Goal: Entertainment & Leisure: Consume media (video, audio)

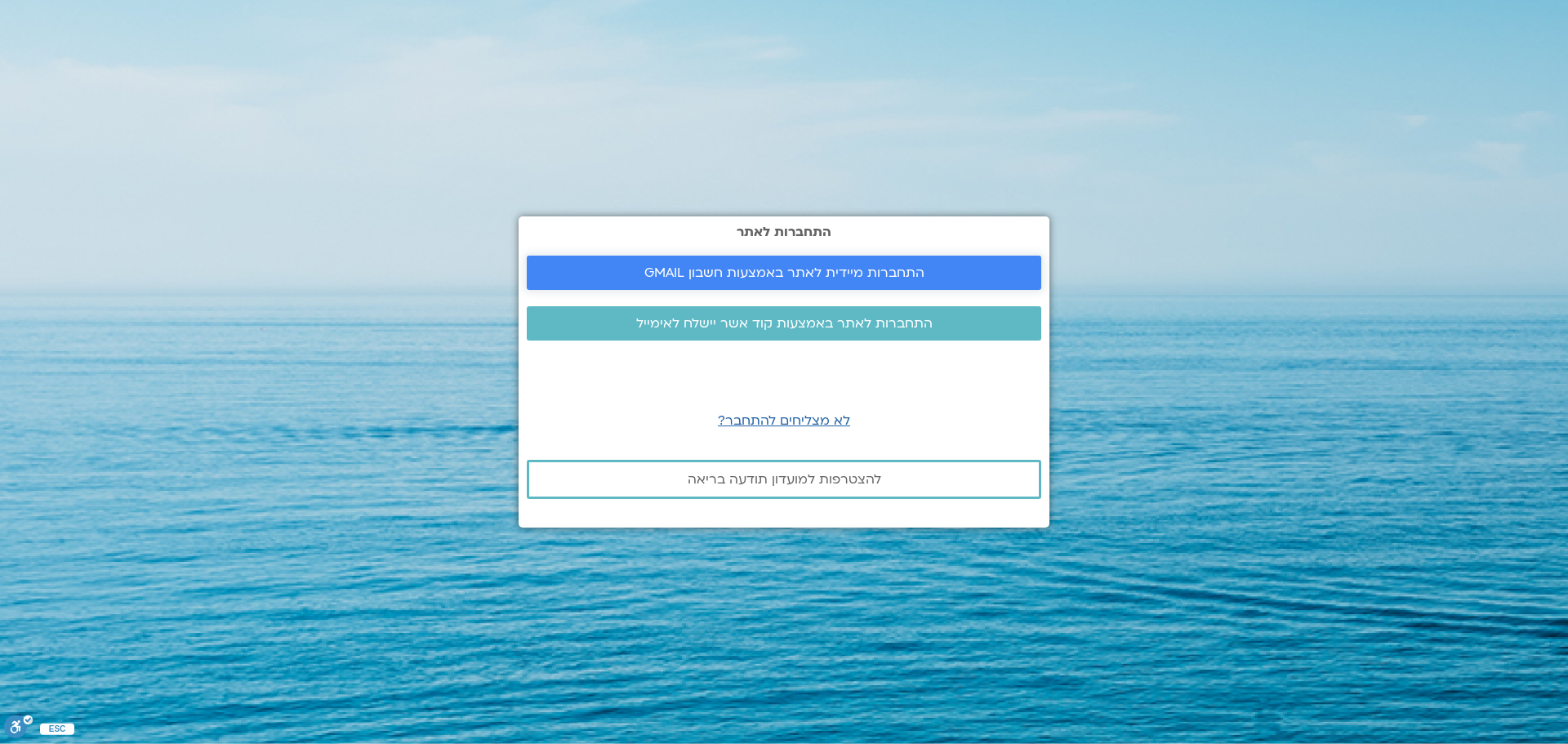
click at [884, 264] on link "התחברות מיידית לאתר באמצעות חשבון GMAIL" at bounding box center [784, 272] width 514 height 34
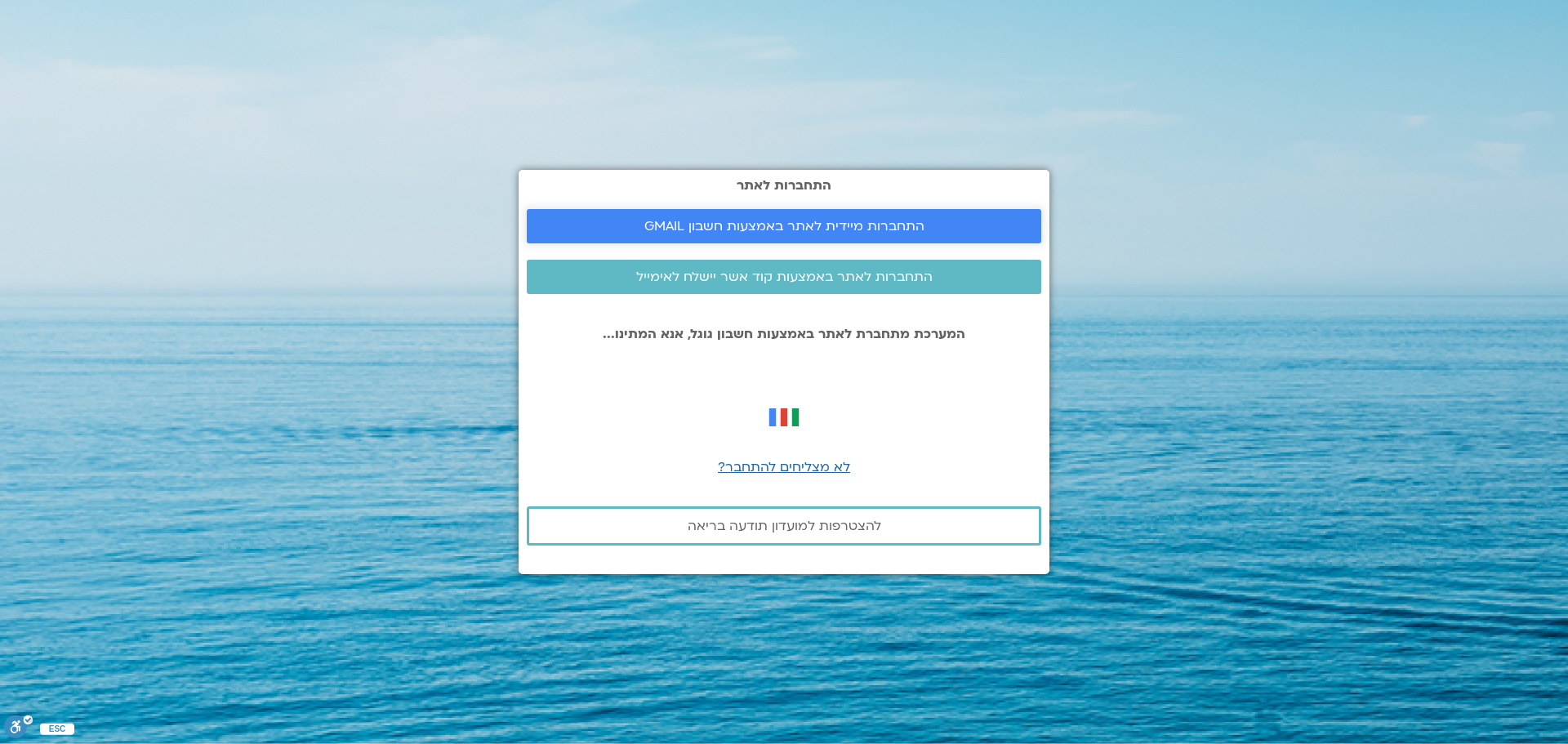
click at [882, 232] on span "התחברות מיידית לאתר באמצעות חשבון GMAIL" at bounding box center [784, 226] width 280 height 15
click at [772, 278] on span "התחברות לאתר באמצעות קוד אשר יישלח לאימייל" at bounding box center [784, 276] width 296 height 15
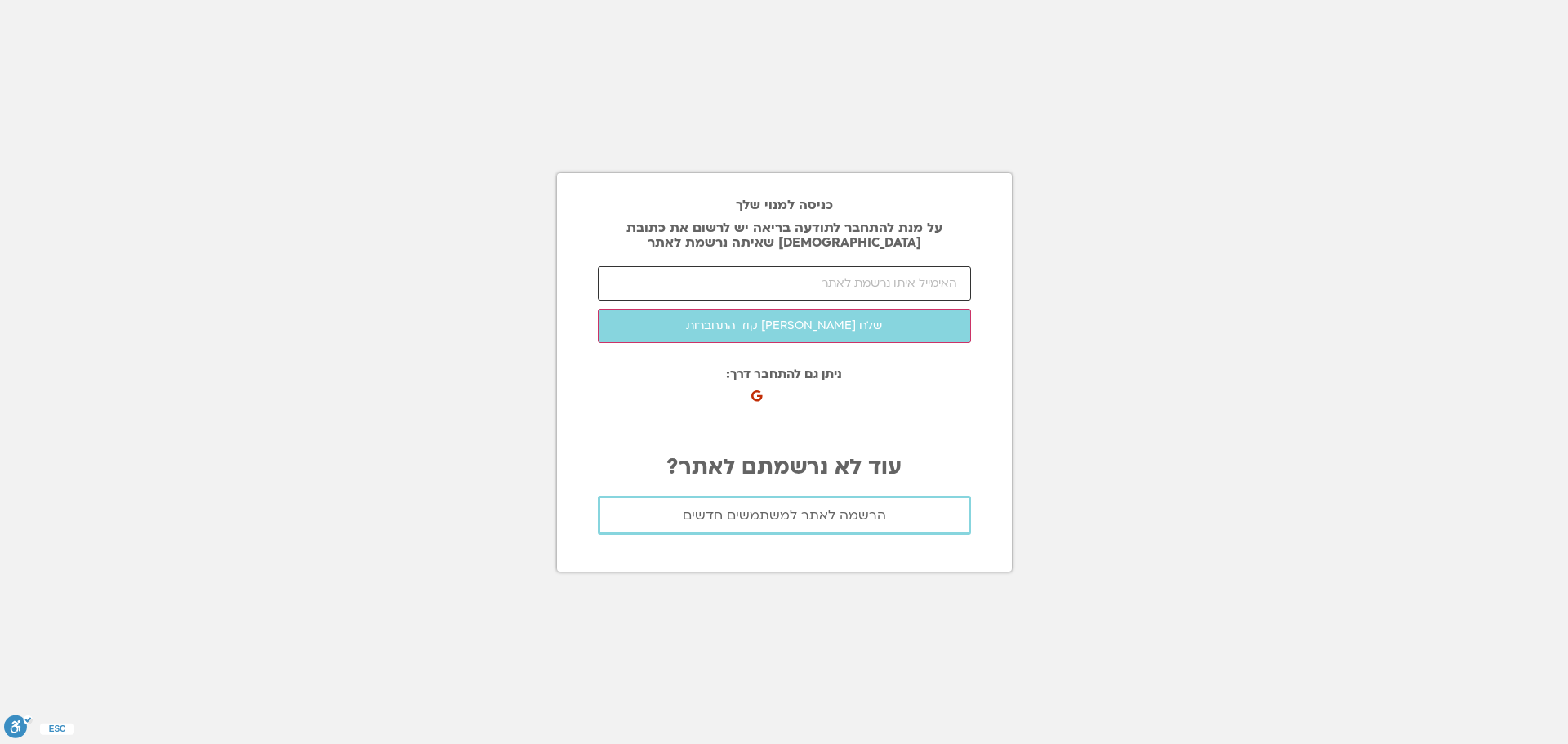
click at [771, 279] on input "email" at bounding box center [784, 283] width 373 height 34
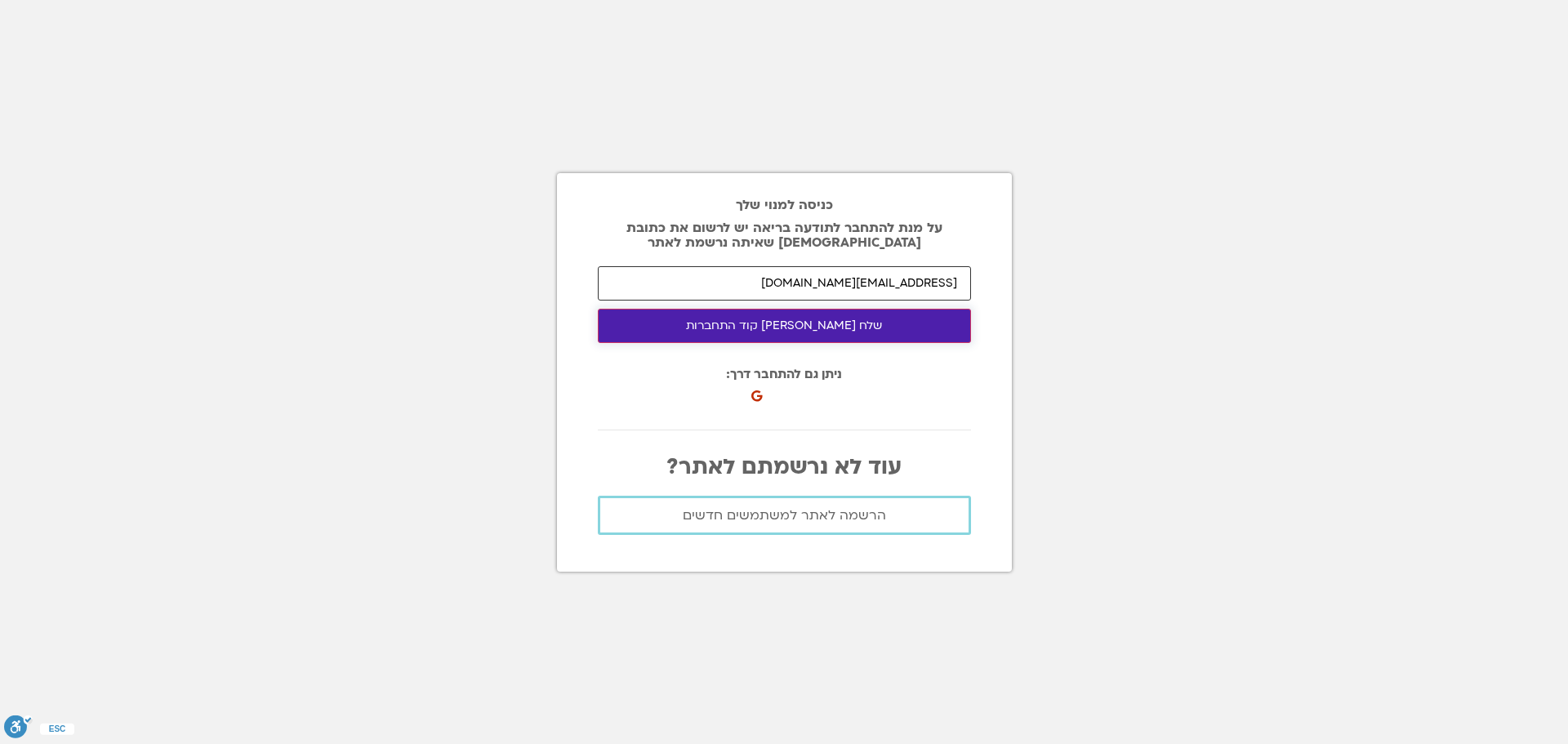
type input "ilatnavon@gmail.com"
click at [759, 327] on button "שלח לי קוד התחברות" at bounding box center [784, 326] width 373 height 34
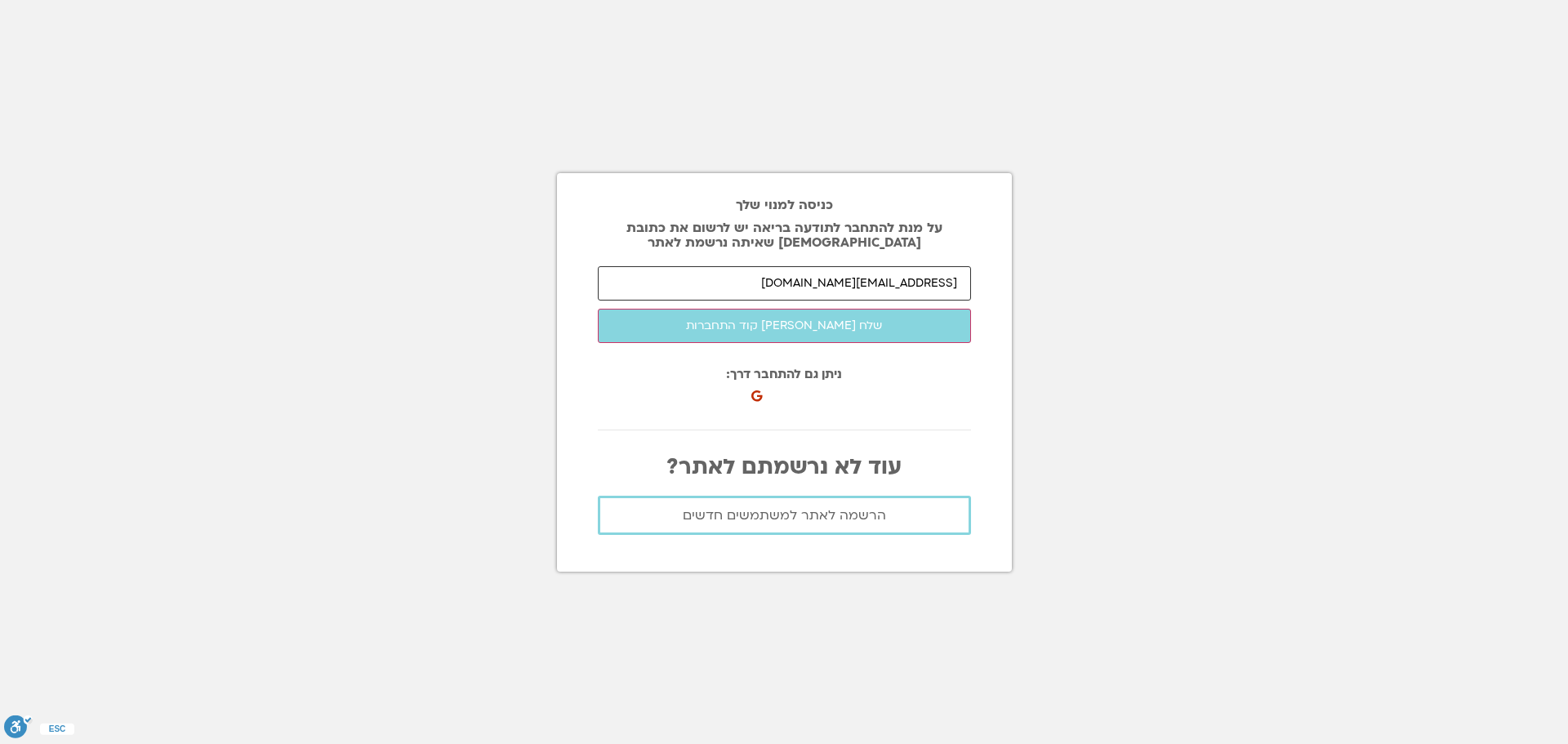
click at [845, 283] on input "ilatnavon@gmail.com" at bounding box center [784, 283] width 373 height 34
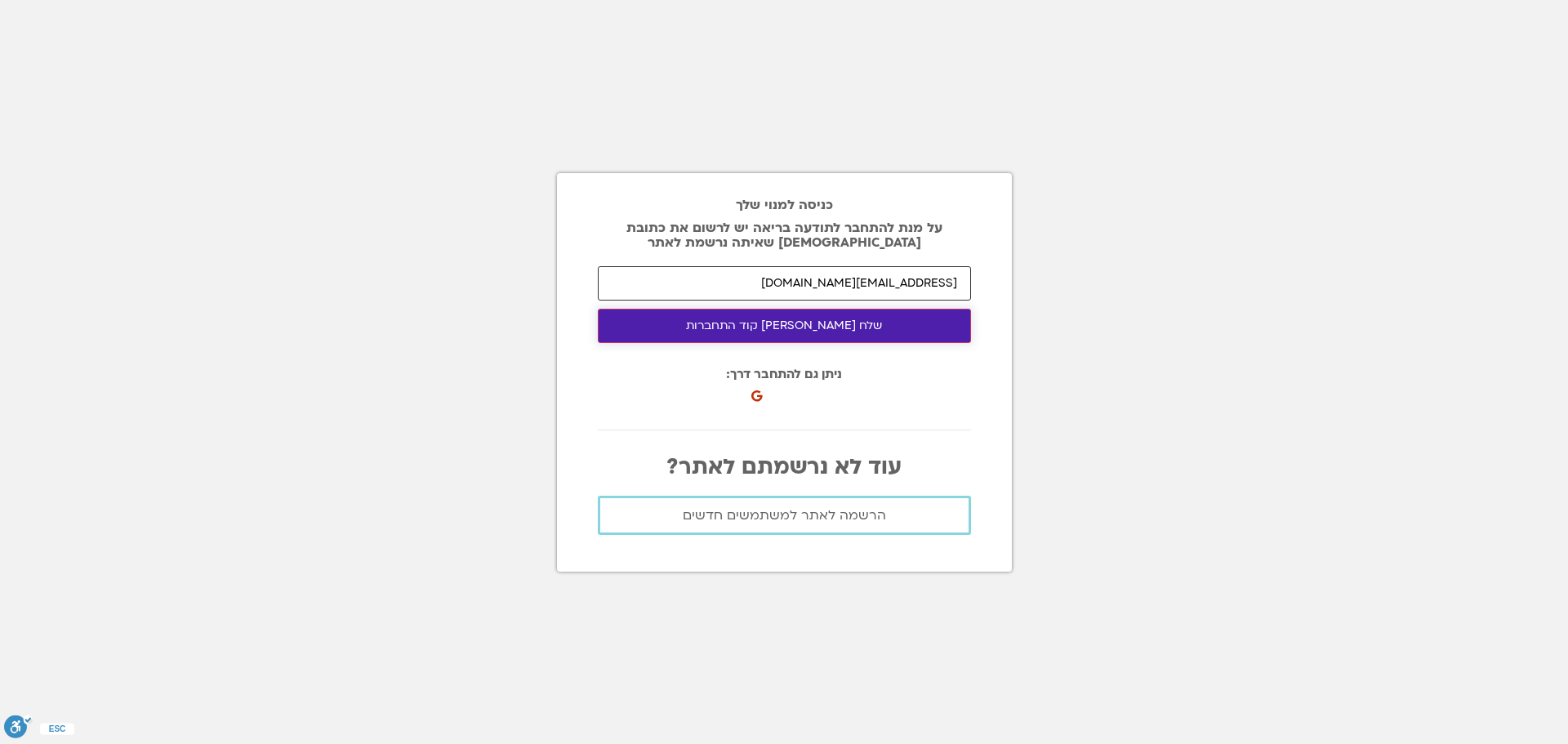
type input "liatnavon@gmail.com"
click at [888, 325] on button "שלח לי קוד התחברות" at bounding box center [784, 326] width 373 height 34
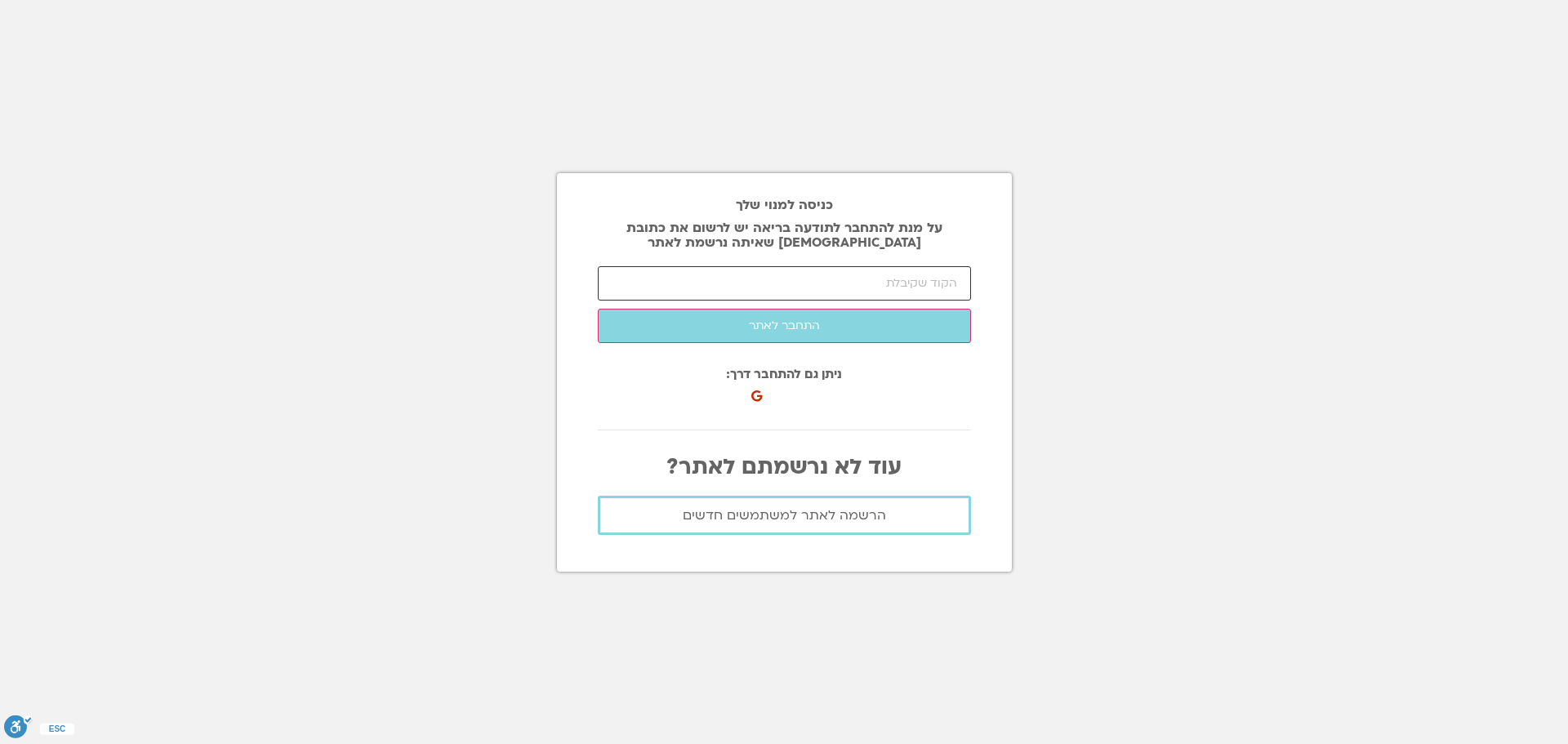
click at [831, 293] on input "number" at bounding box center [784, 283] width 373 height 34
paste input "56899"
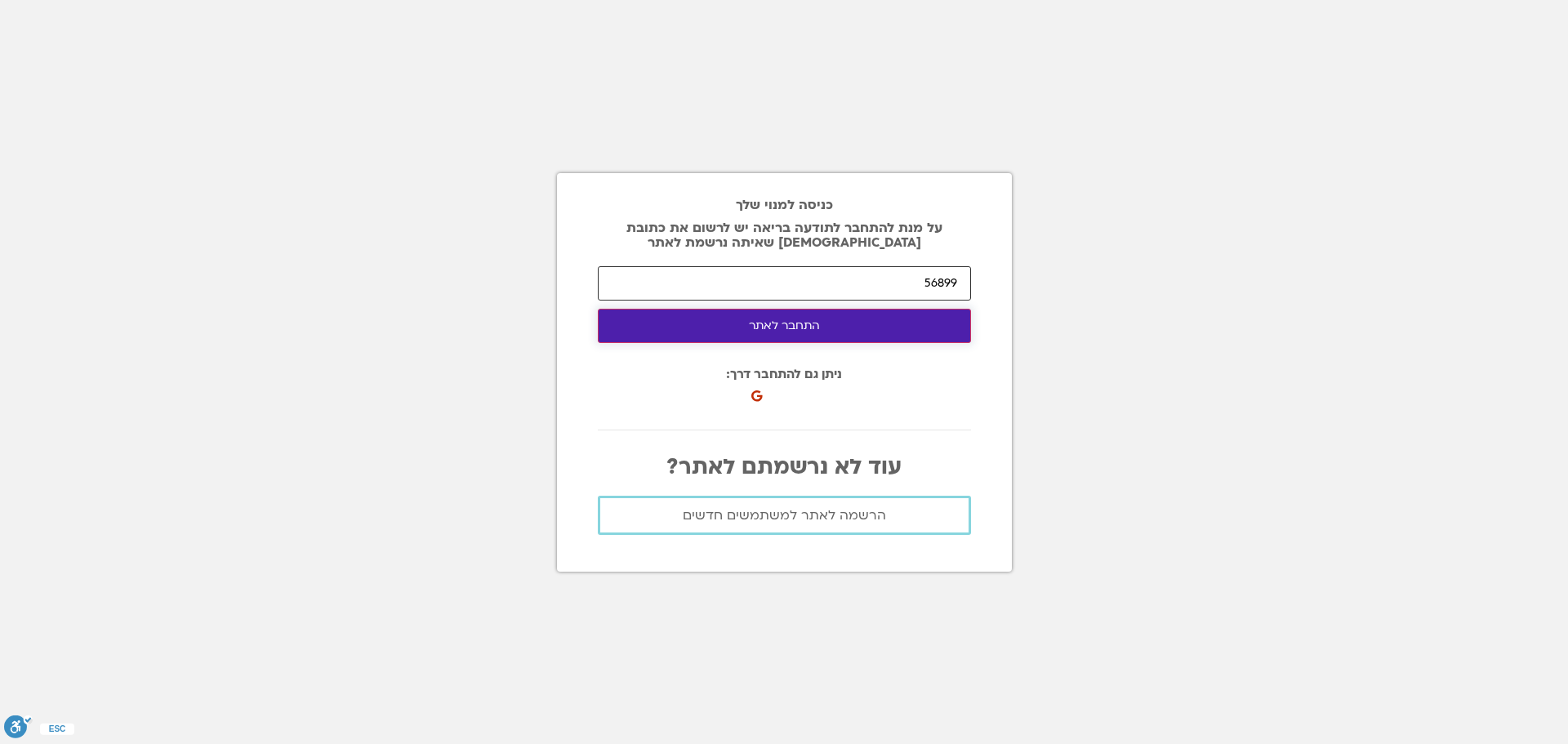
type input "56899"
click at [825, 326] on button "התחבר לאתר" at bounding box center [784, 326] width 373 height 34
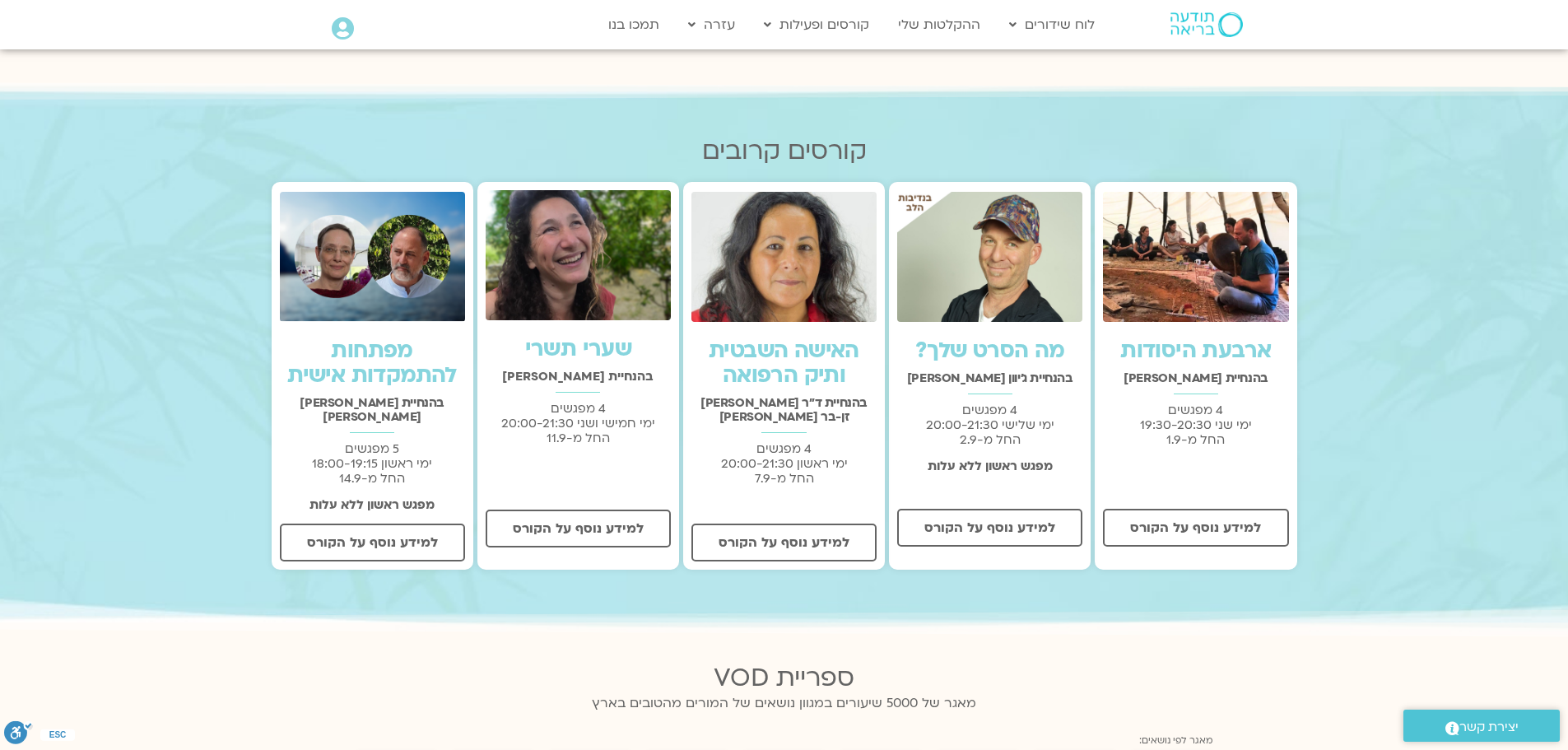
scroll to position [494, 0]
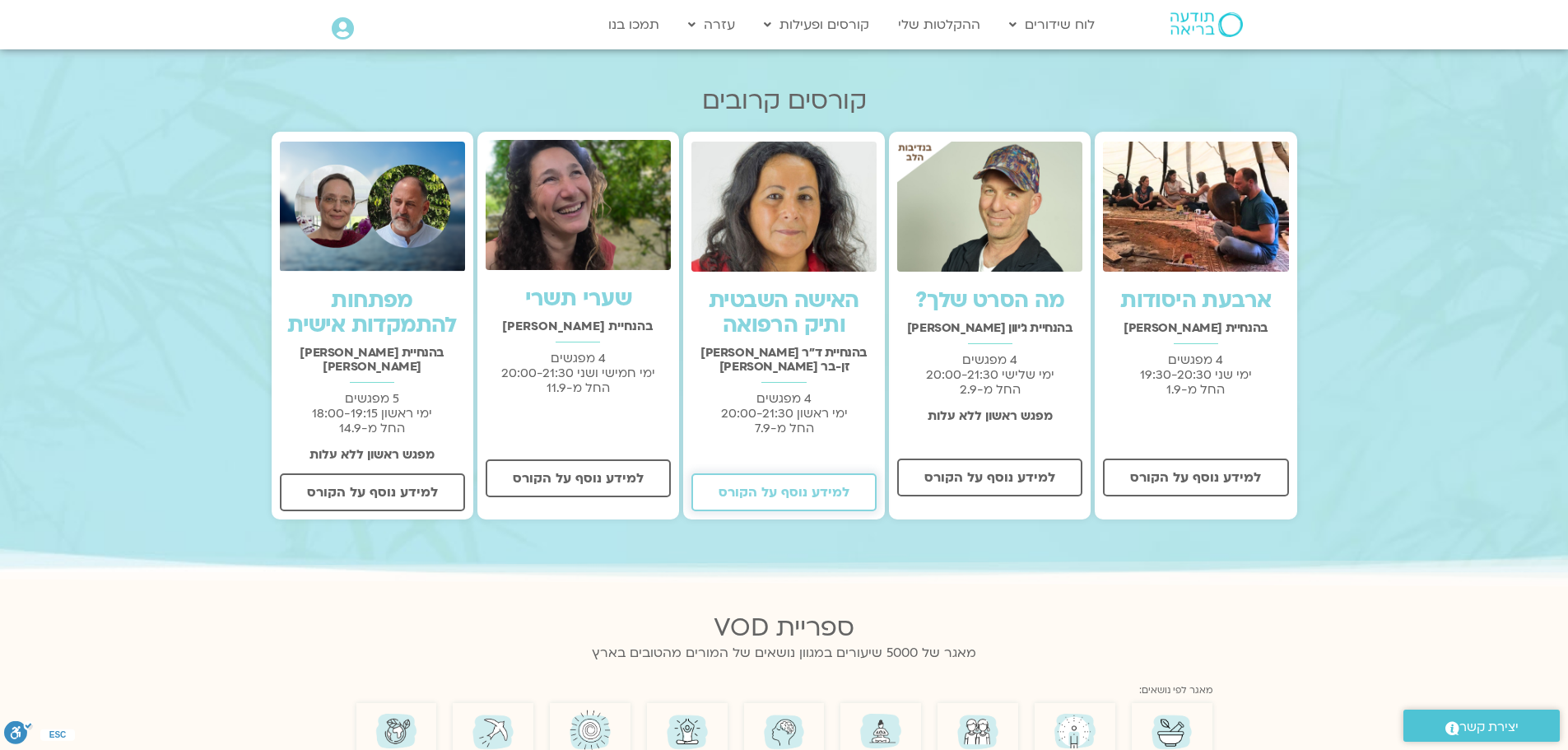
click at [813, 485] on span "למידע נוסף על הקורס" at bounding box center [784, 492] width 131 height 15
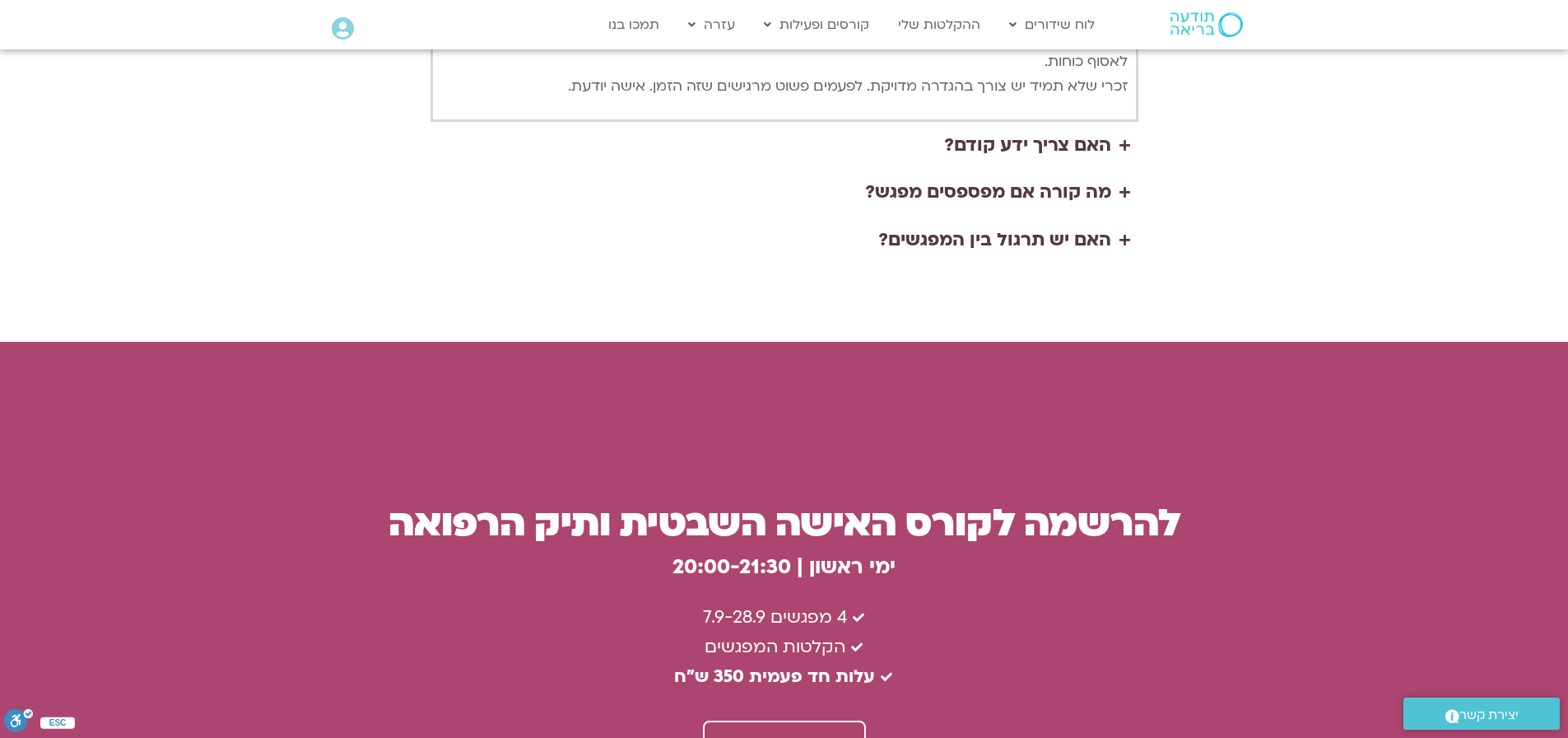
scroll to position [4199, 0]
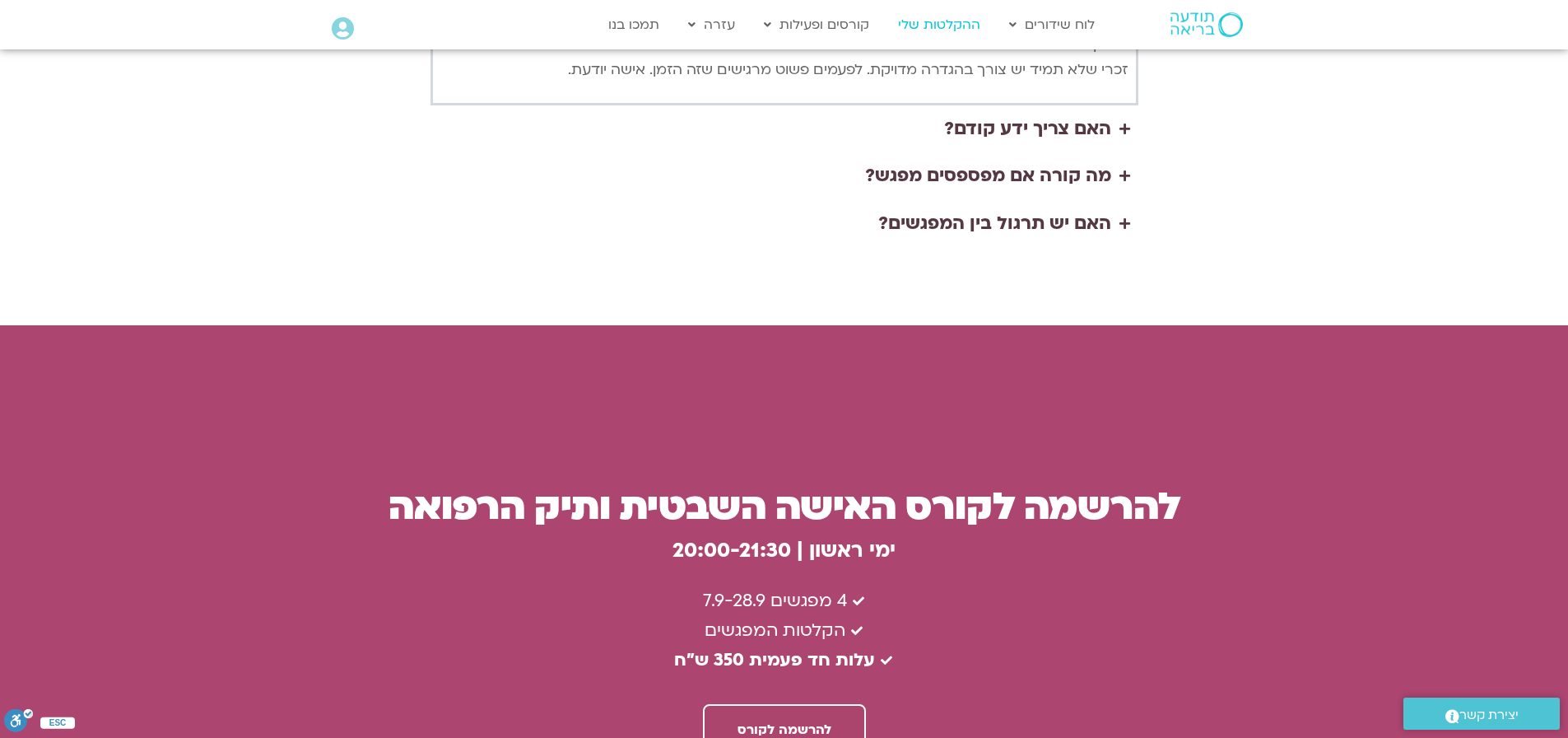
click at [946, 26] on link "ההקלטות שלי" at bounding box center [939, 24] width 99 height 31
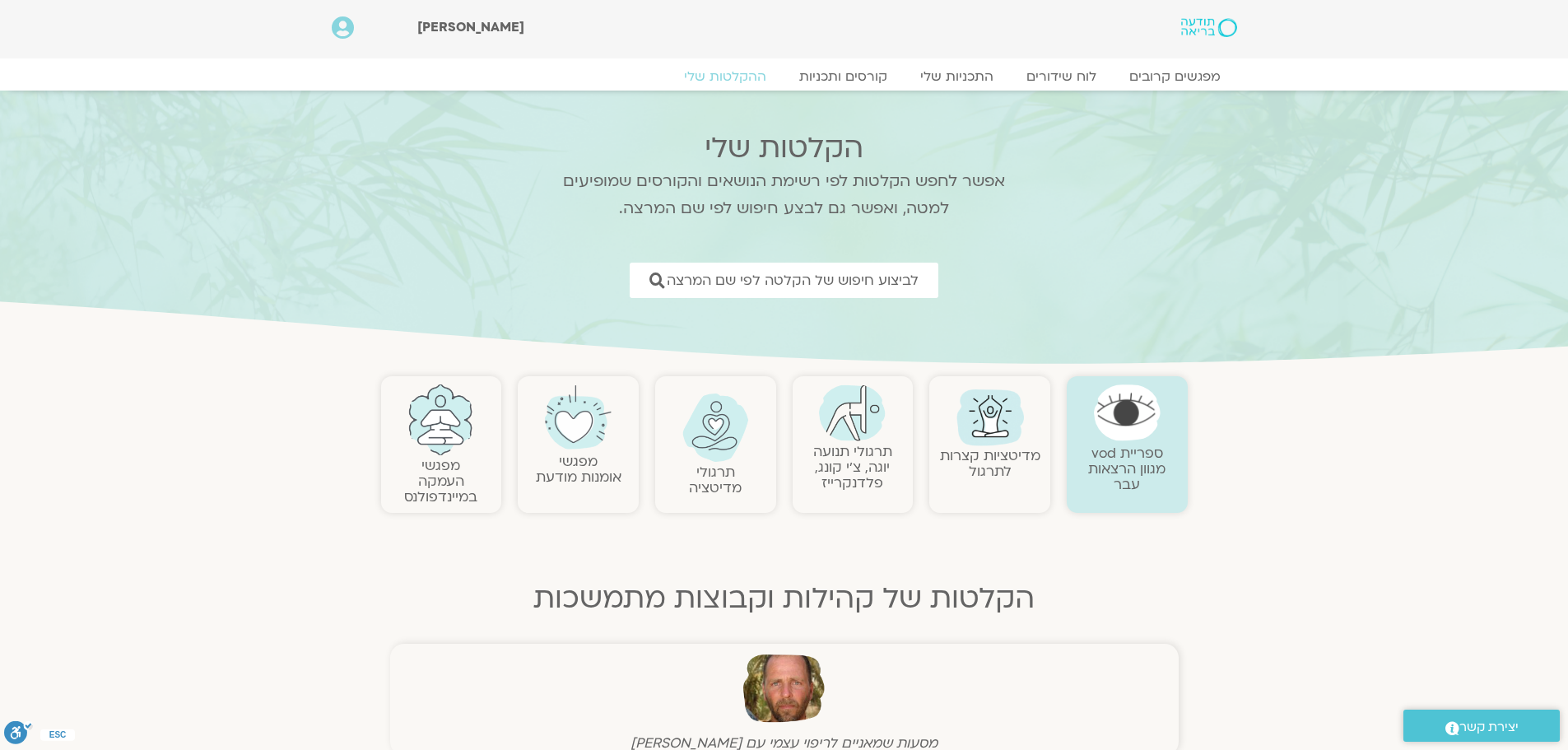
click at [875, 455] on link "תרגולי תנועה יוגה, צ׳י קונג, פלדנקרייז" at bounding box center [852, 467] width 79 height 50
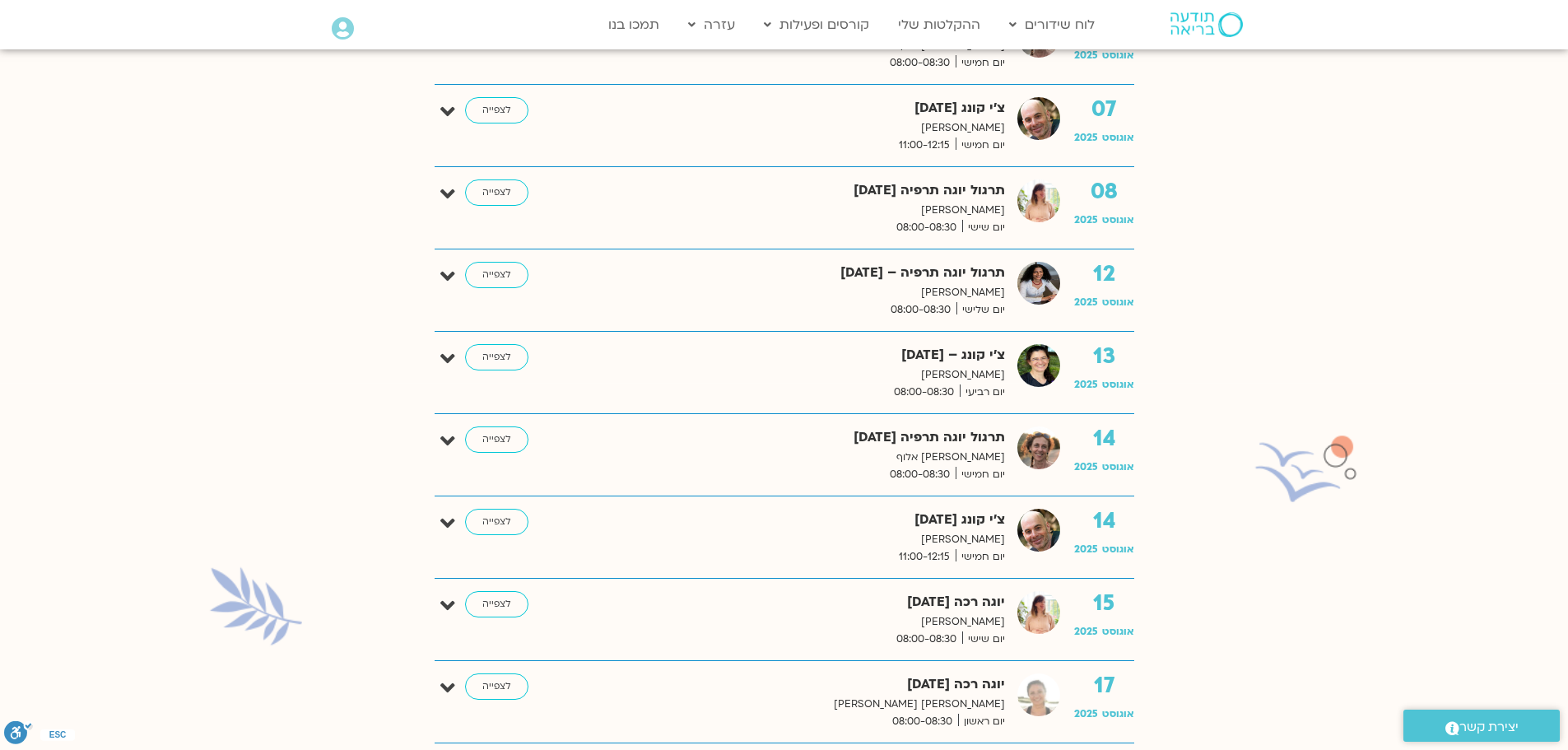
scroll to position [412, 0]
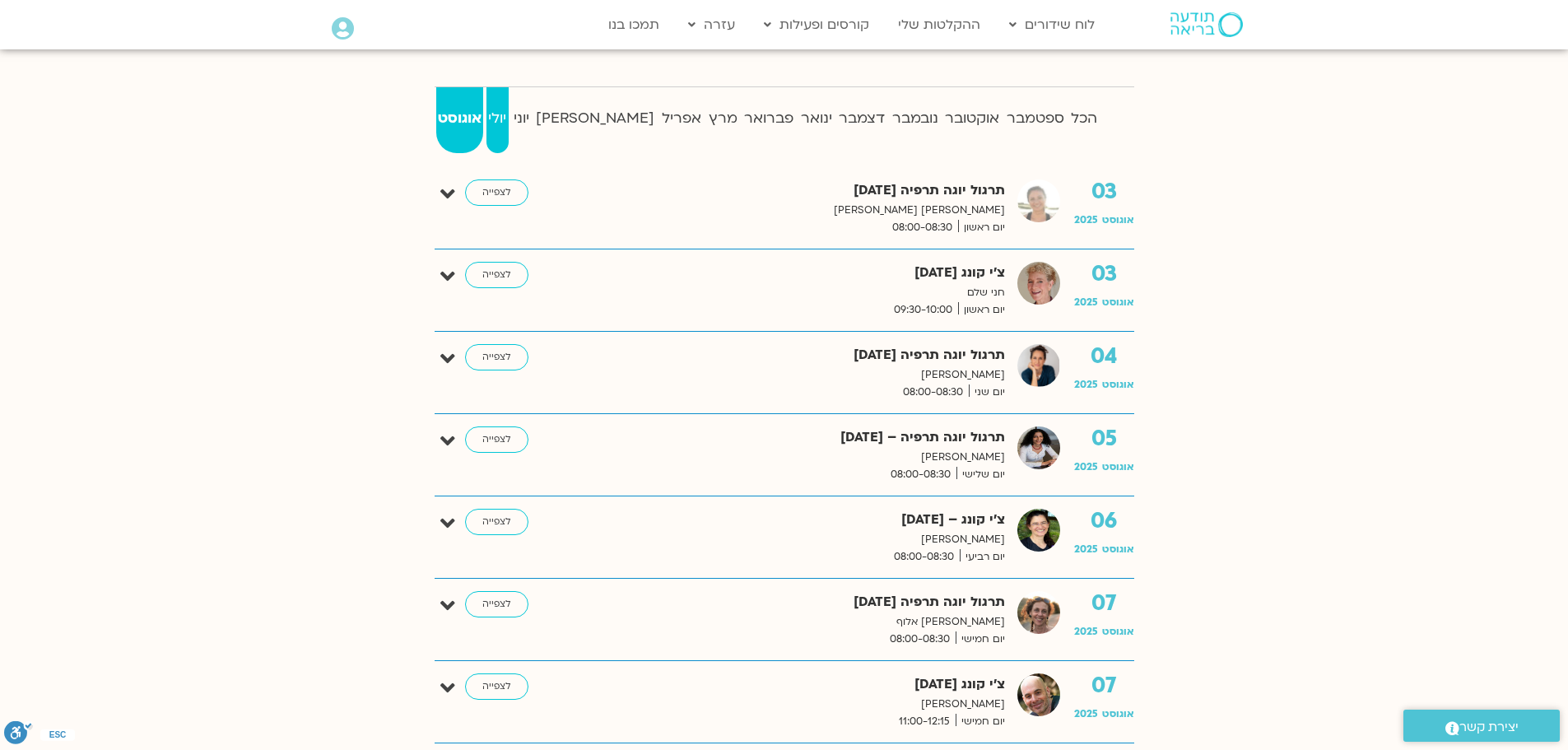
click at [509, 122] on strong "יולי" at bounding box center [497, 118] width 22 height 24
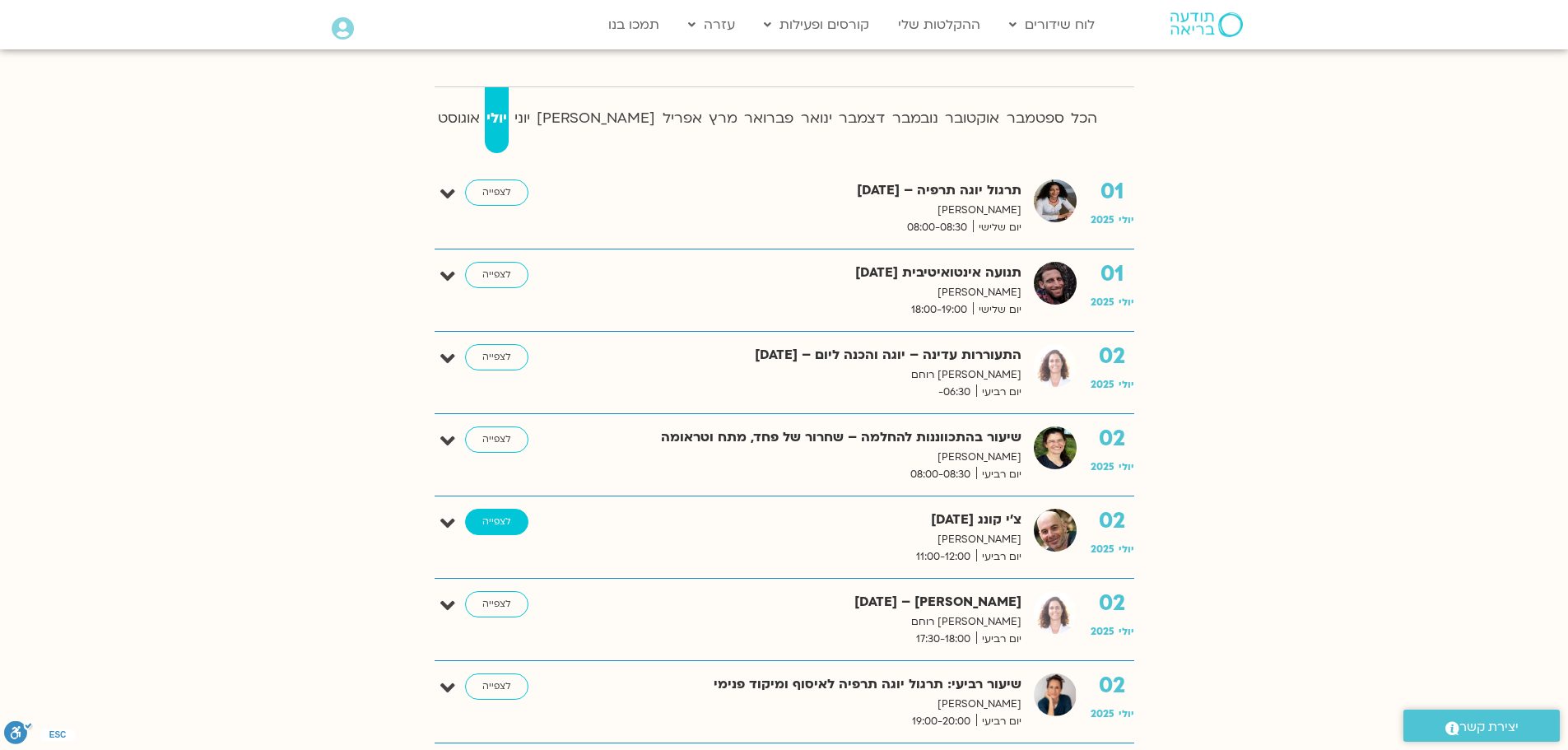
click at [507, 524] on link "לצפייה" at bounding box center [496, 521] width 63 height 26
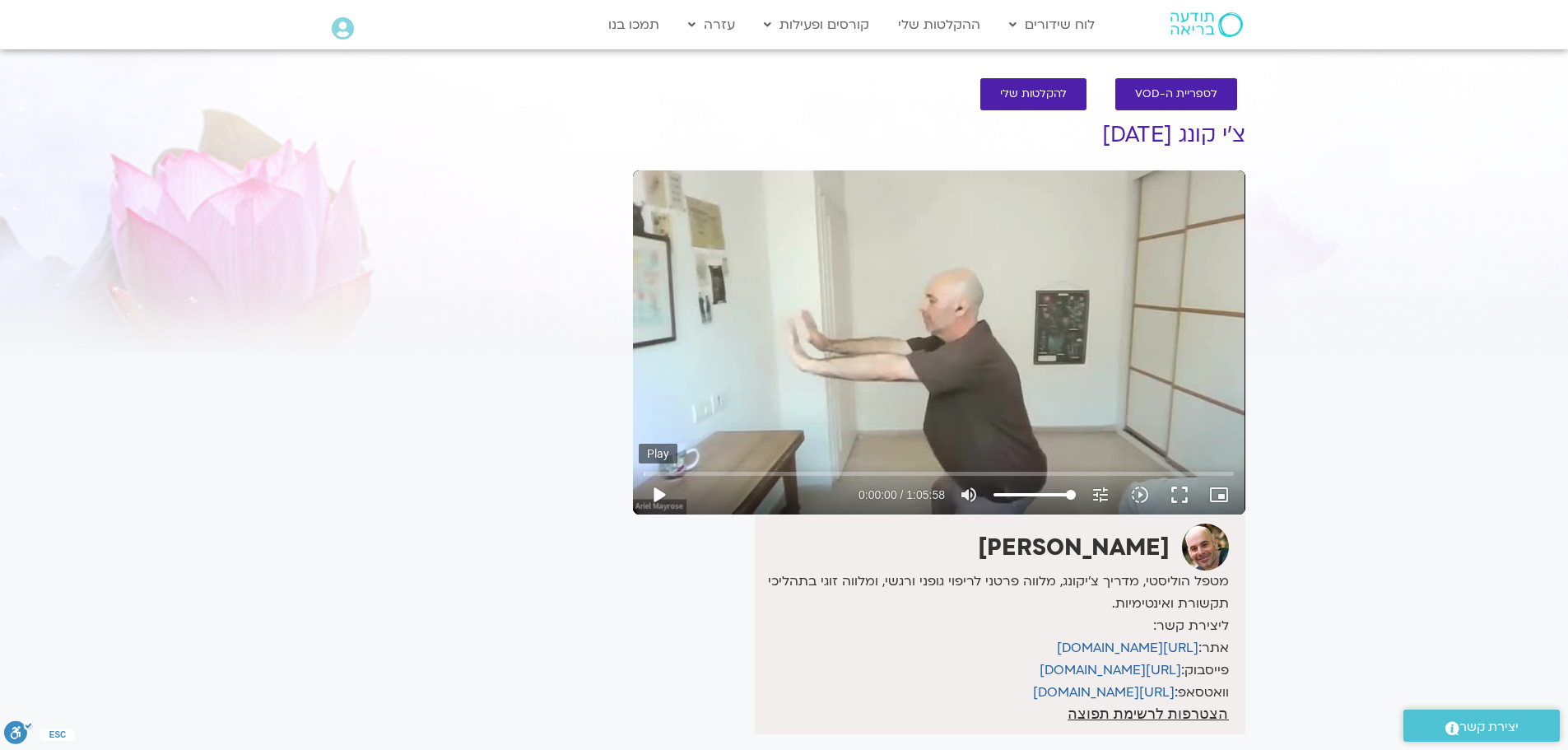
click at [654, 495] on button "play_arrow" at bounding box center [658, 495] width 39 height 39
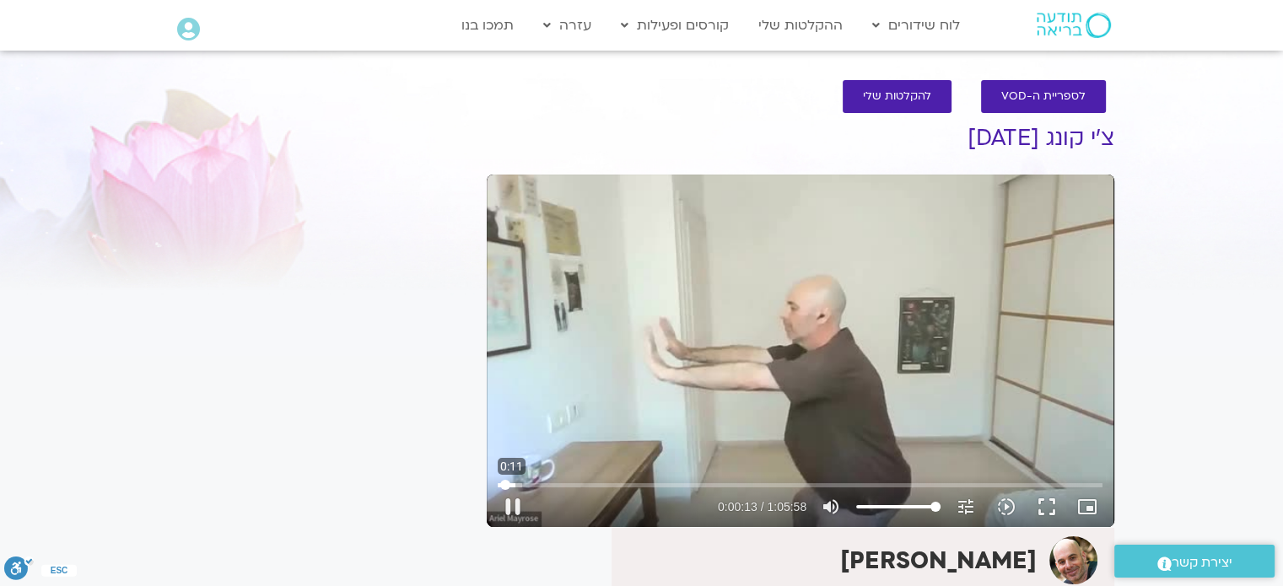
click at [504, 487] on input "Seek" at bounding box center [800, 485] width 605 height 10
click at [1036, 508] on button "fullscreen" at bounding box center [1046, 507] width 40 height 40
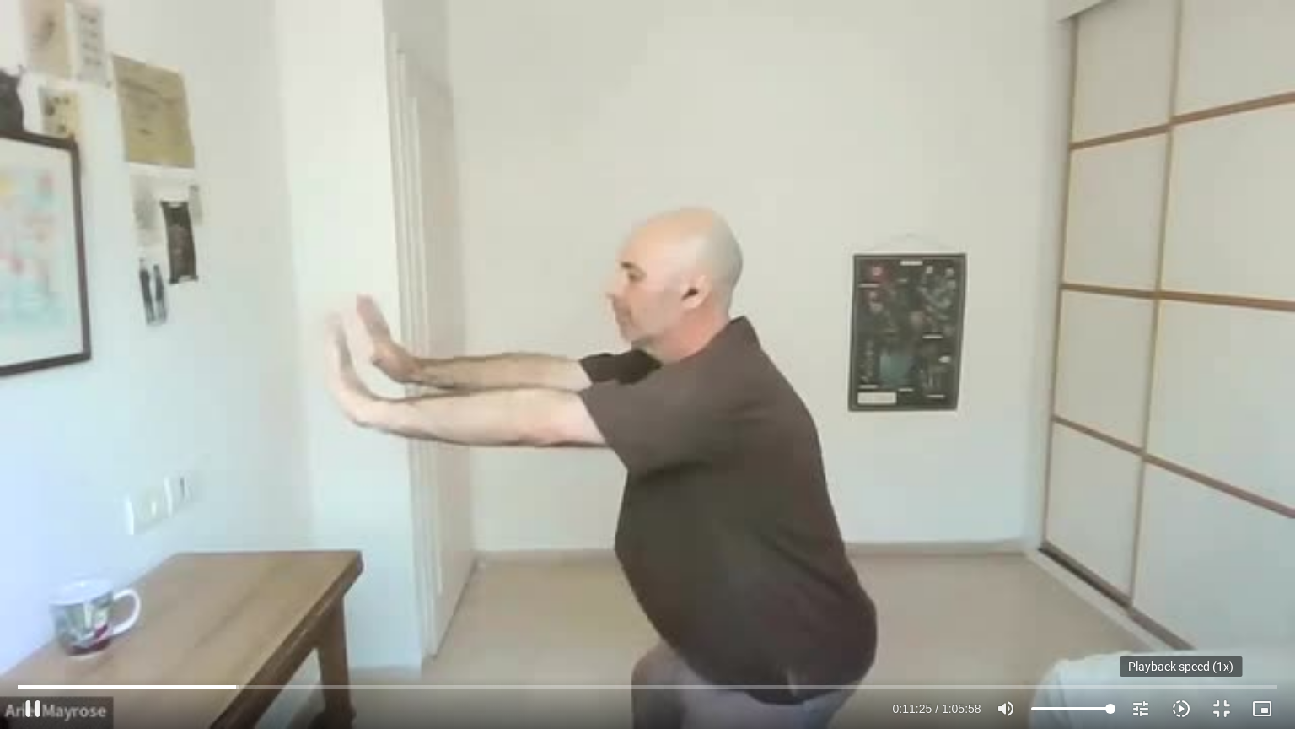
click at [1179, 711] on icon "slow_motion_video" at bounding box center [1181, 708] width 20 height 20
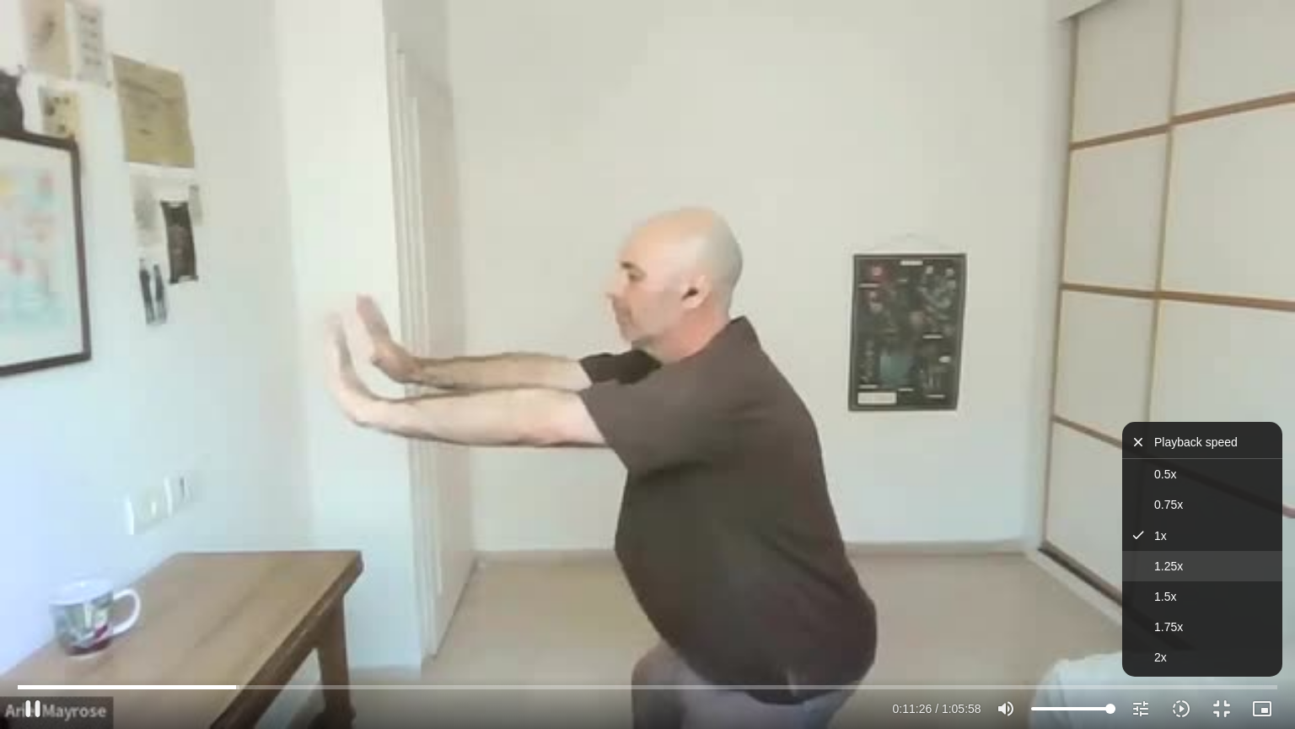
click at [1160, 573] on button "1.25x" at bounding box center [1202, 566] width 160 height 30
click at [968, 277] on div "Skip Ad 53:39 pause 0:11:28 / 1:05:58 volume_up Mute tune Resolution Auto 360p …" at bounding box center [647, 364] width 1295 height 729
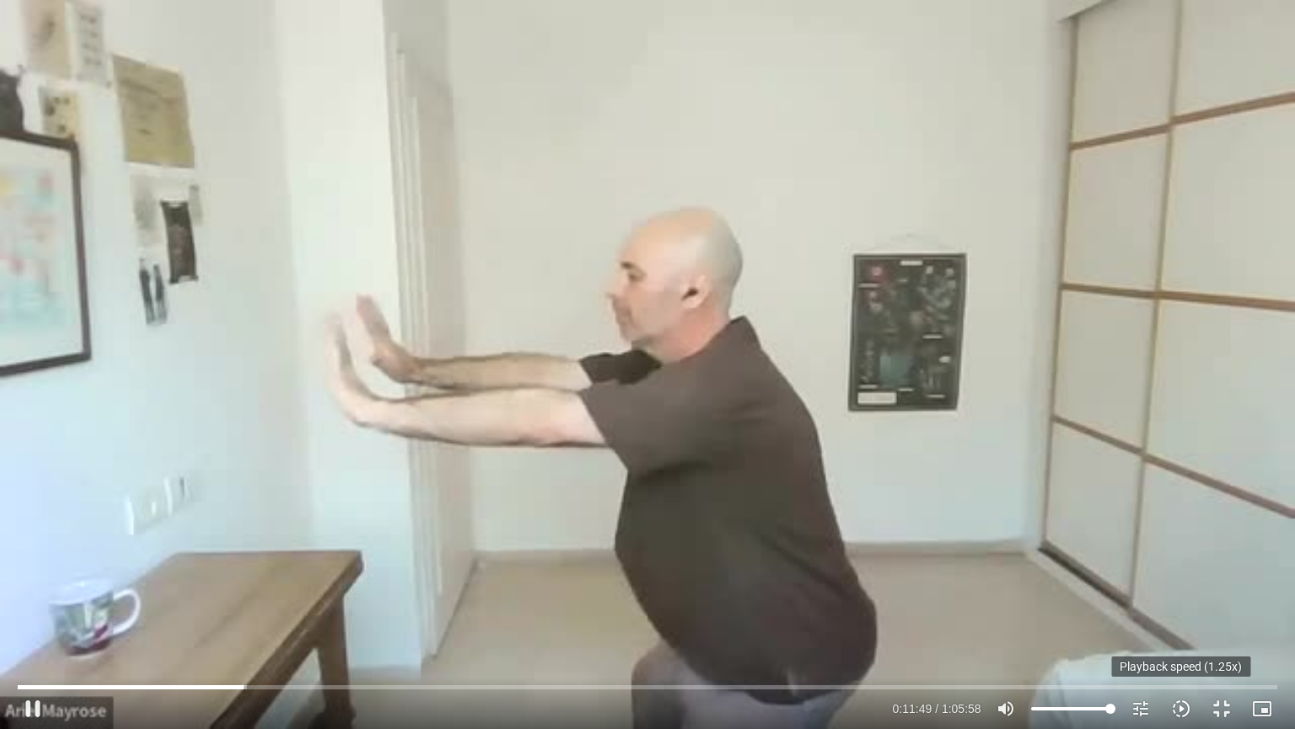
click at [1184, 712] on icon "slow_motion_video" at bounding box center [1181, 708] width 20 height 20
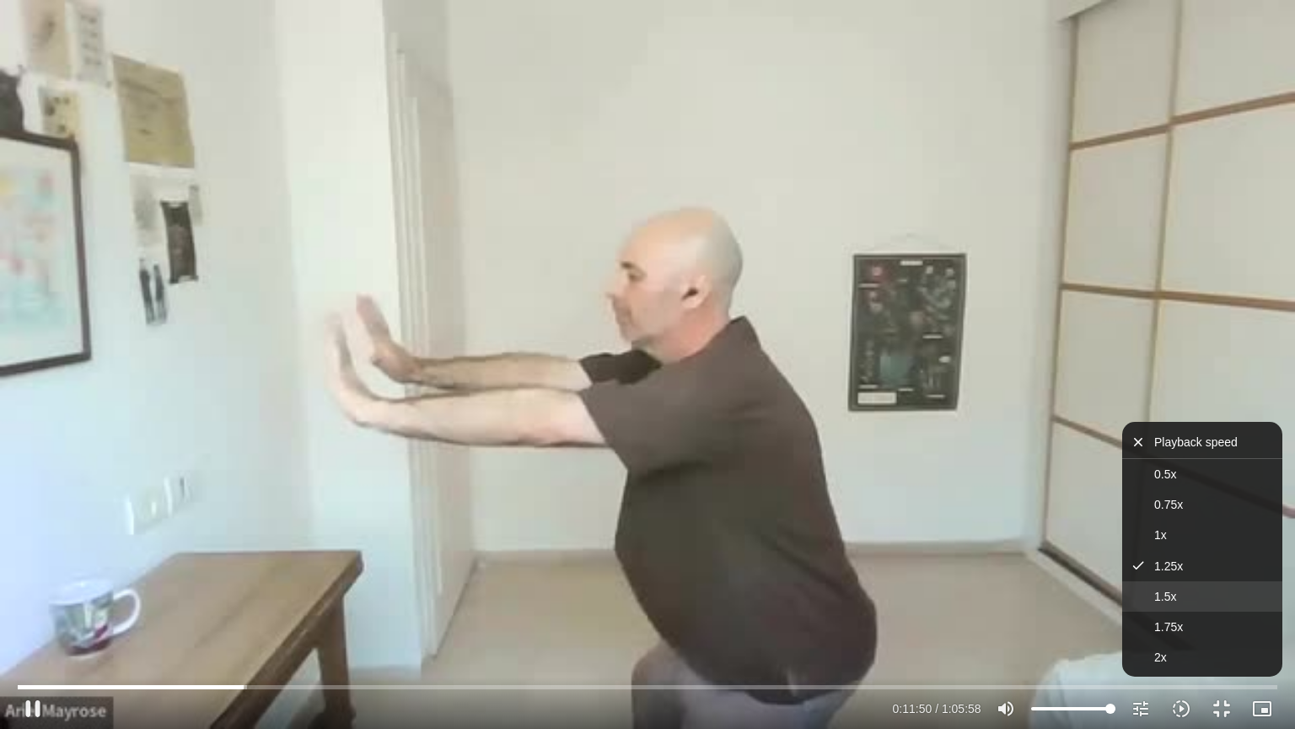
click at [1180, 600] on button "1.5x" at bounding box center [1202, 596] width 160 height 30
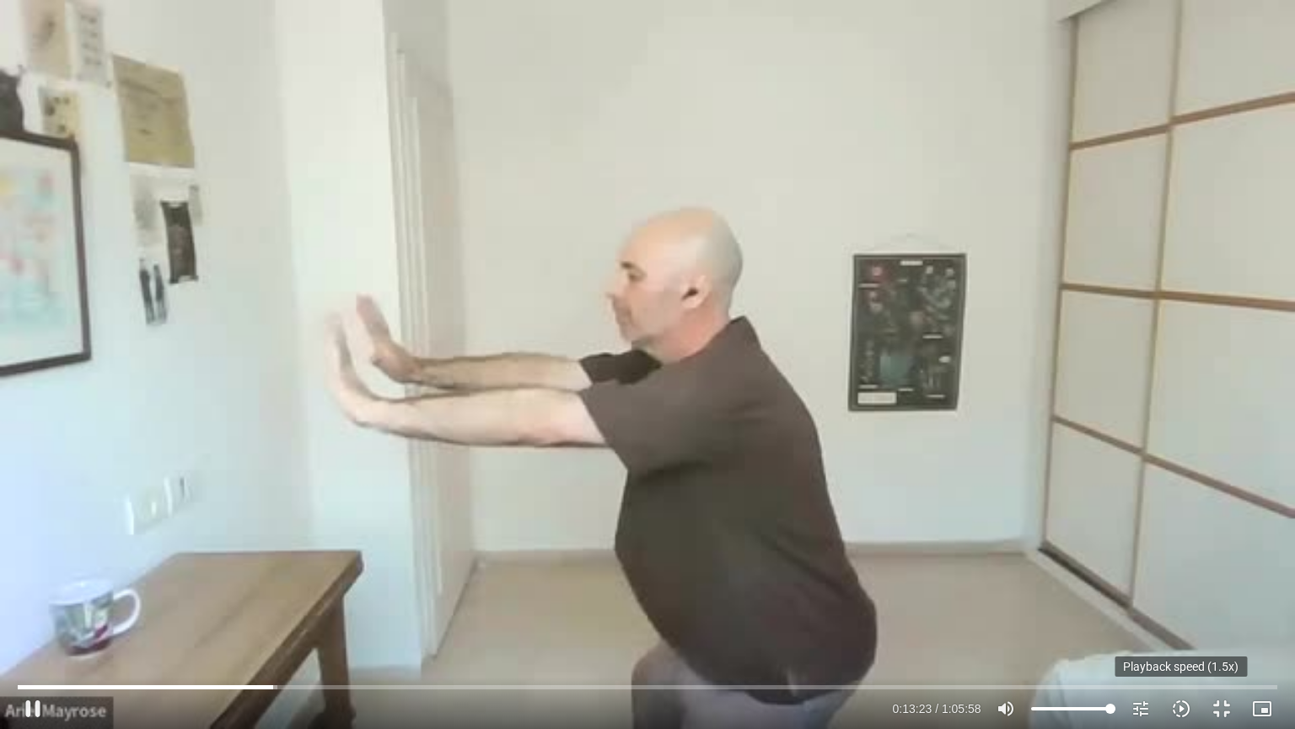
click at [1183, 702] on icon "slow_motion_video" at bounding box center [1181, 708] width 20 height 20
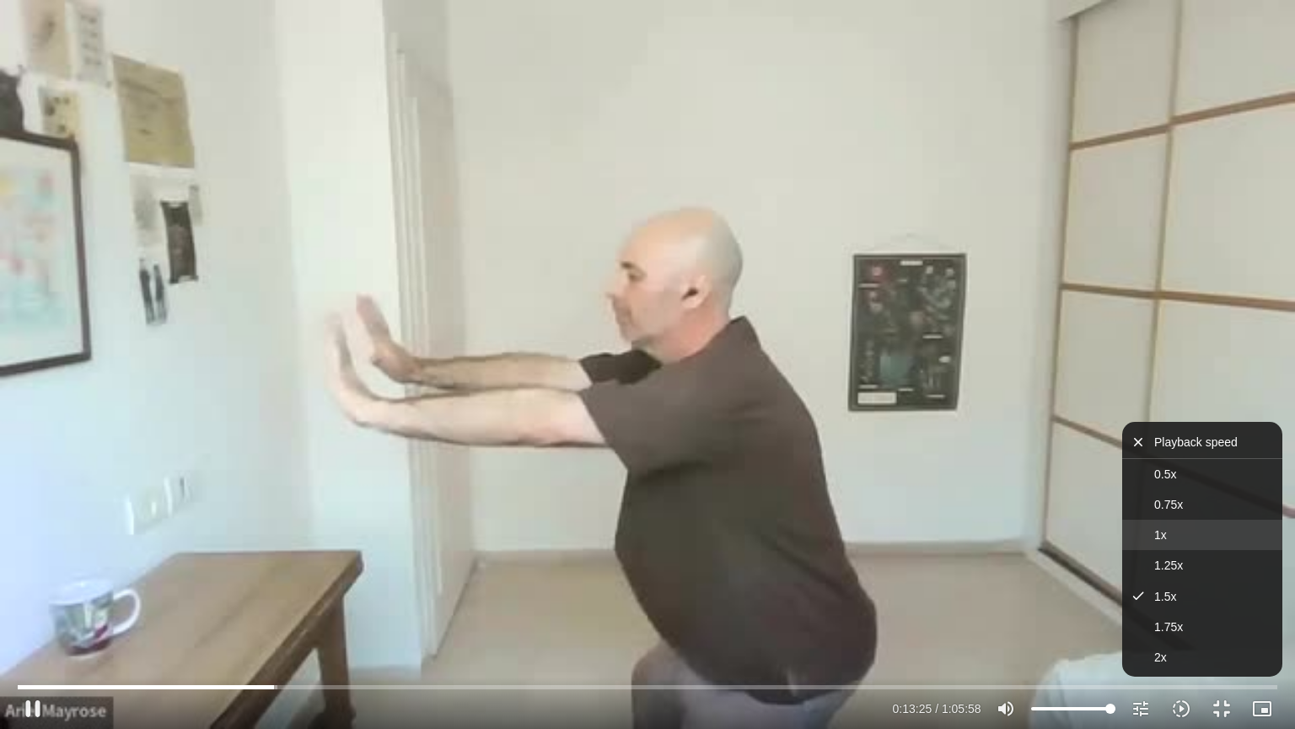
click at [1164, 534] on span "1x" at bounding box center [1160, 534] width 13 height 13
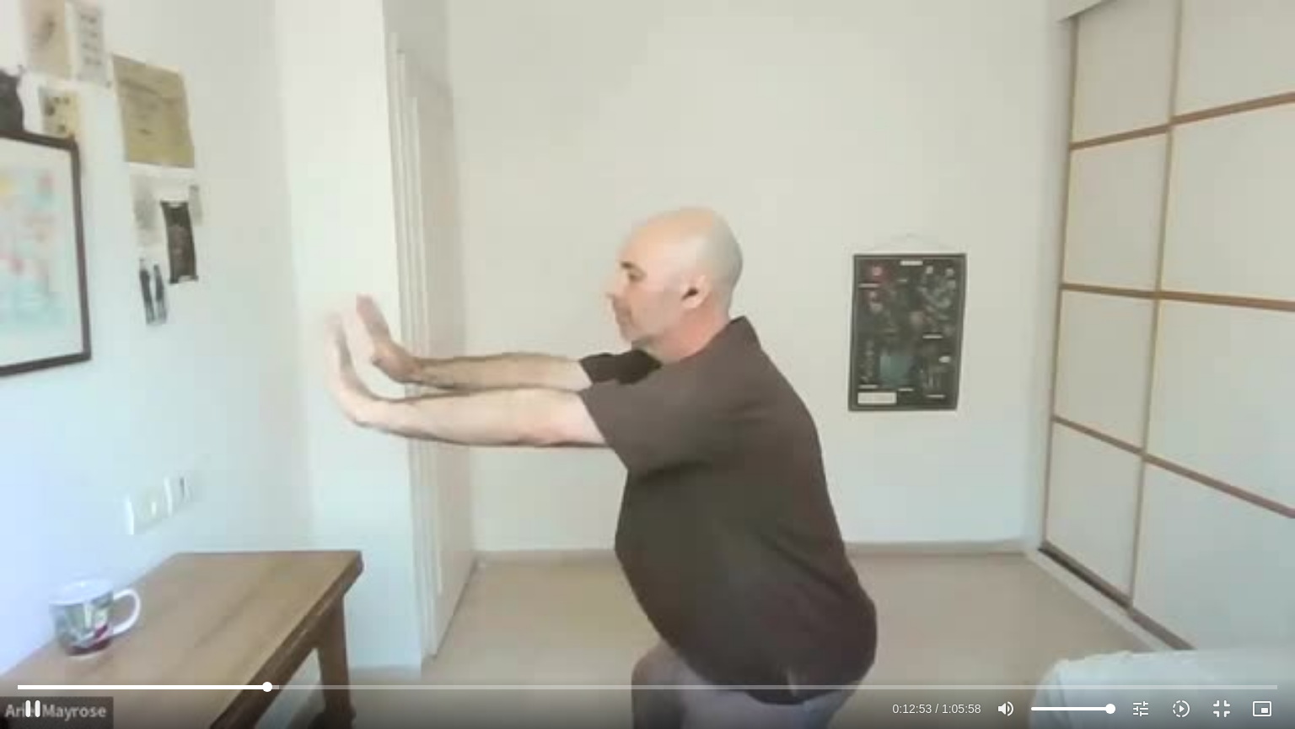
click at [266, 687] on input "Seek" at bounding box center [647, 686] width 1259 height 10
click at [277, 686] on input "Seek" at bounding box center [647, 686] width 1259 height 10
click at [273, 689] on input "Seek" at bounding box center [647, 686] width 1259 height 10
click at [272, 690] on input "Seek" at bounding box center [647, 686] width 1259 height 10
click at [40, 708] on button "pause" at bounding box center [33, 708] width 40 height 40
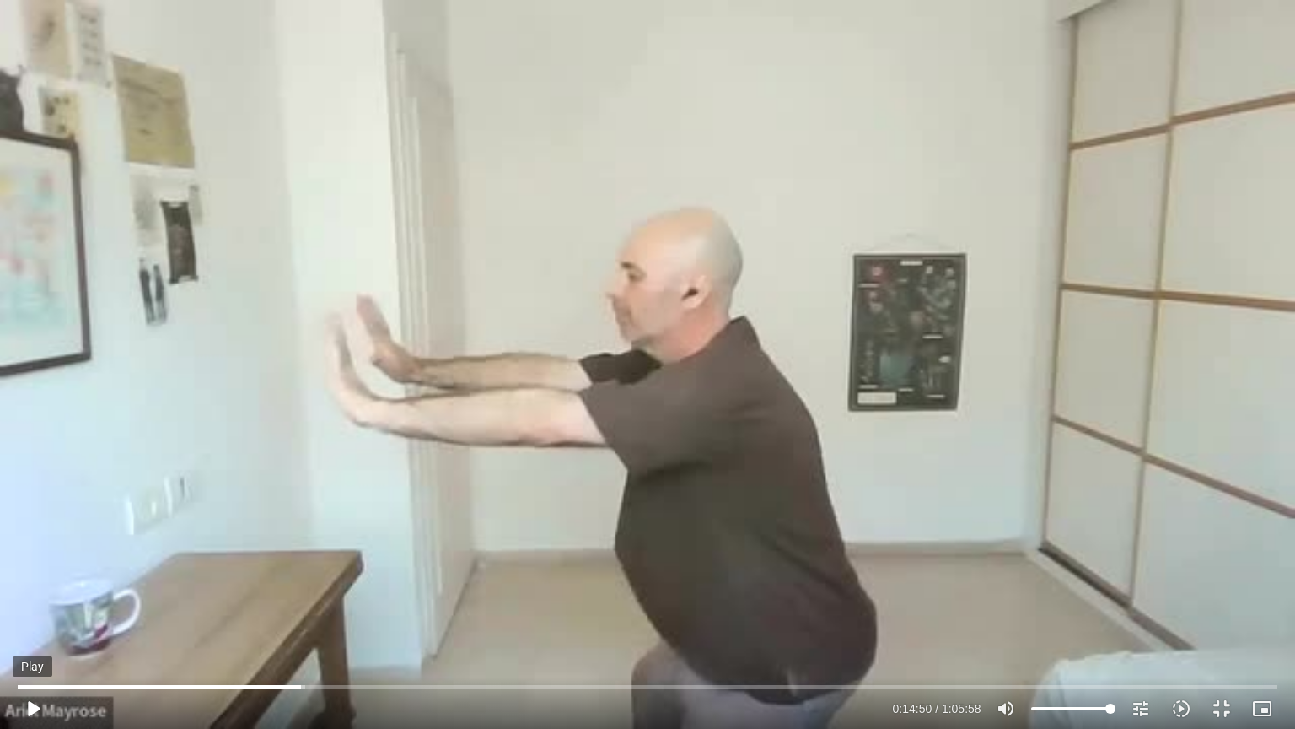
click at [30, 704] on button "play_arrow" at bounding box center [33, 708] width 40 height 40
drag, startPoint x: 30, startPoint y: 705, endPoint x: 60, endPoint y: 703, distance: 29.6
click at [30, 705] on button "pause" at bounding box center [33, 708] width 40 height 40
click at [309, 686] on input "Seek" at bounding box center [647, 686] width 1259 height 10
click at [36, 714] on button "play_arrow" at bounding box center [33, 708] width 40 height 40
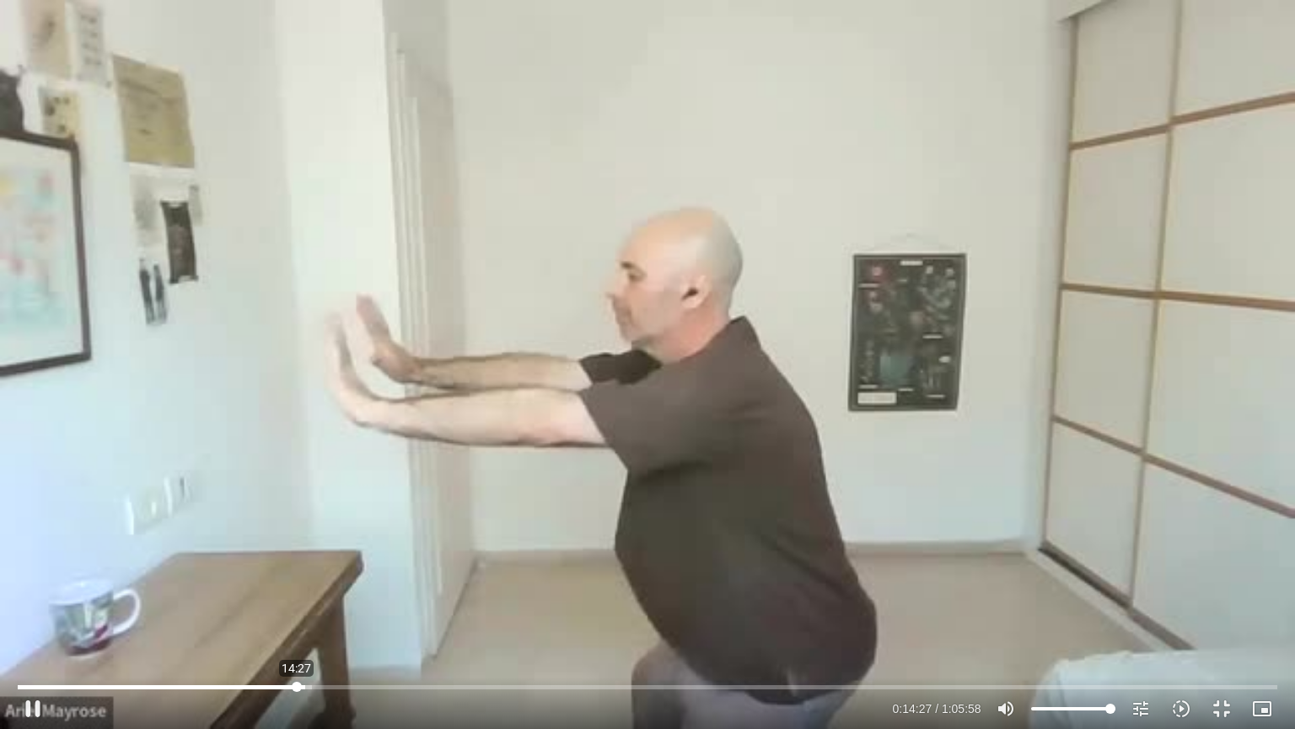
click at [297, 687] on input "Seek" at bounding box center [647, 686] width 1259 height 10
click at [330, 685] on input "Seek" at bounding box center [647, 686] width 1259 height 10
click at [326, 687] on input "Seek" at bounding box center [647, 686] width 1259 height 10
click at [37, 701] on button "pause" at bounding box center [33, 708] width 40 height 40
click at [34, 703] on button "play_arrow" at bounding box center [33, 708] width 40 height 40
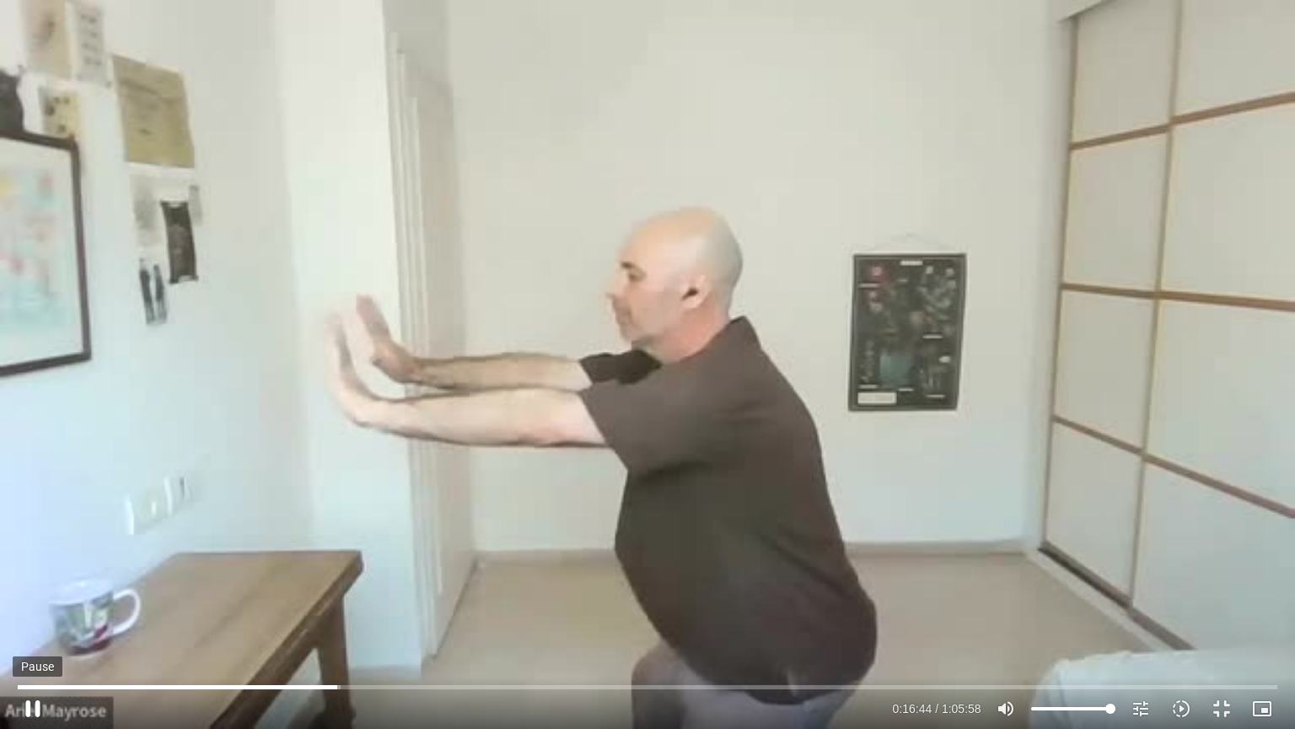
click at [30, 710] on button "pause" at bounding box center [33, 708] width 40 height 40
click at [31, 712] on button "play_arrow" at bounding box center [33, 708] width 40 height 40
click at [363, 686] on input "Seek" at bounding box center [647, 686] width 1259 height 10
click at [582, 688] on input "Seek" at bounding box center [647, 686] width 1259 height 10
click at [632, 688] on input "Seek" at bounding box center [647, 686] width 1259 height 10
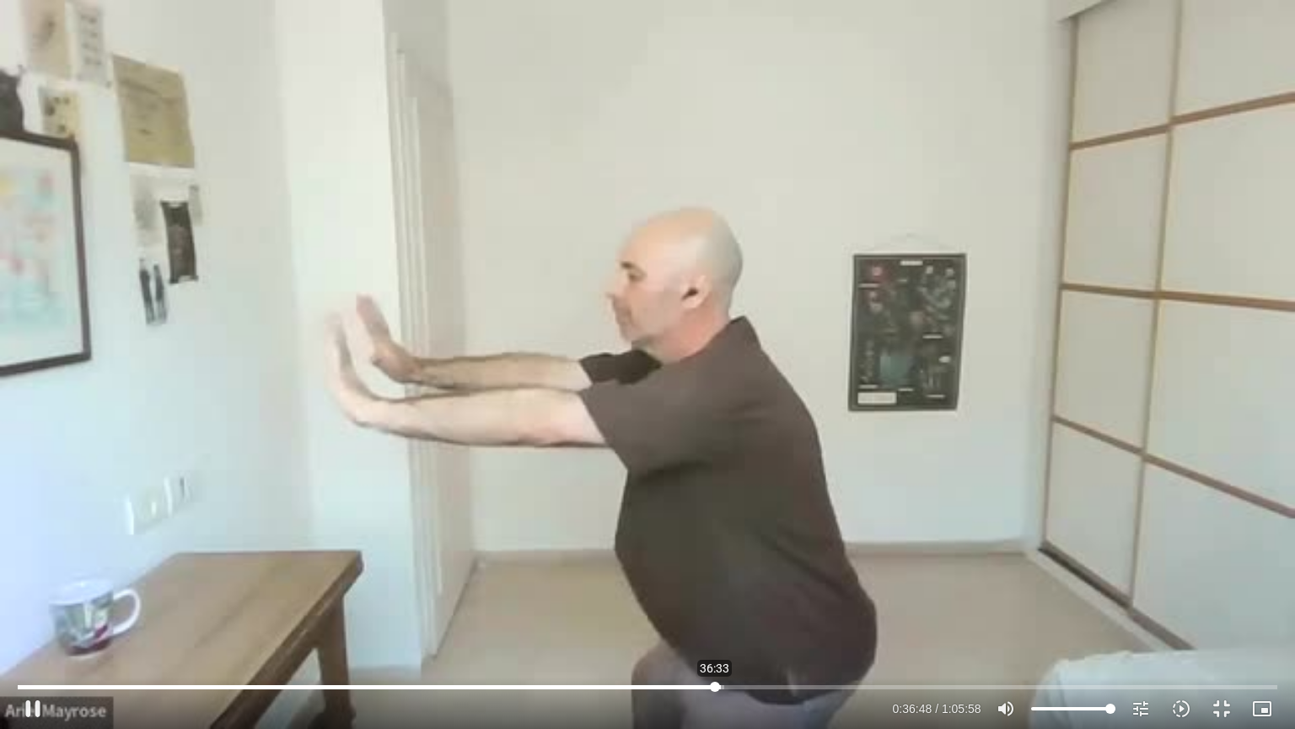
click at [715, 691] on input "Seek" at bounding box center [647, 686] width 1259 height 10
click at [729, 685] on input "Seek" at bounding box center [647, 686] width 1259 height 10
click at [722, 687] on input "Seek" at bounding box center [647, 686] width 1259 height 10
click at [718, 686] on input "Seek" at bounding box center [647, 686] width 1259 height 10
click at [713, 686] on input "Seek" at bounding box center [647, 686] width 1259 height 10
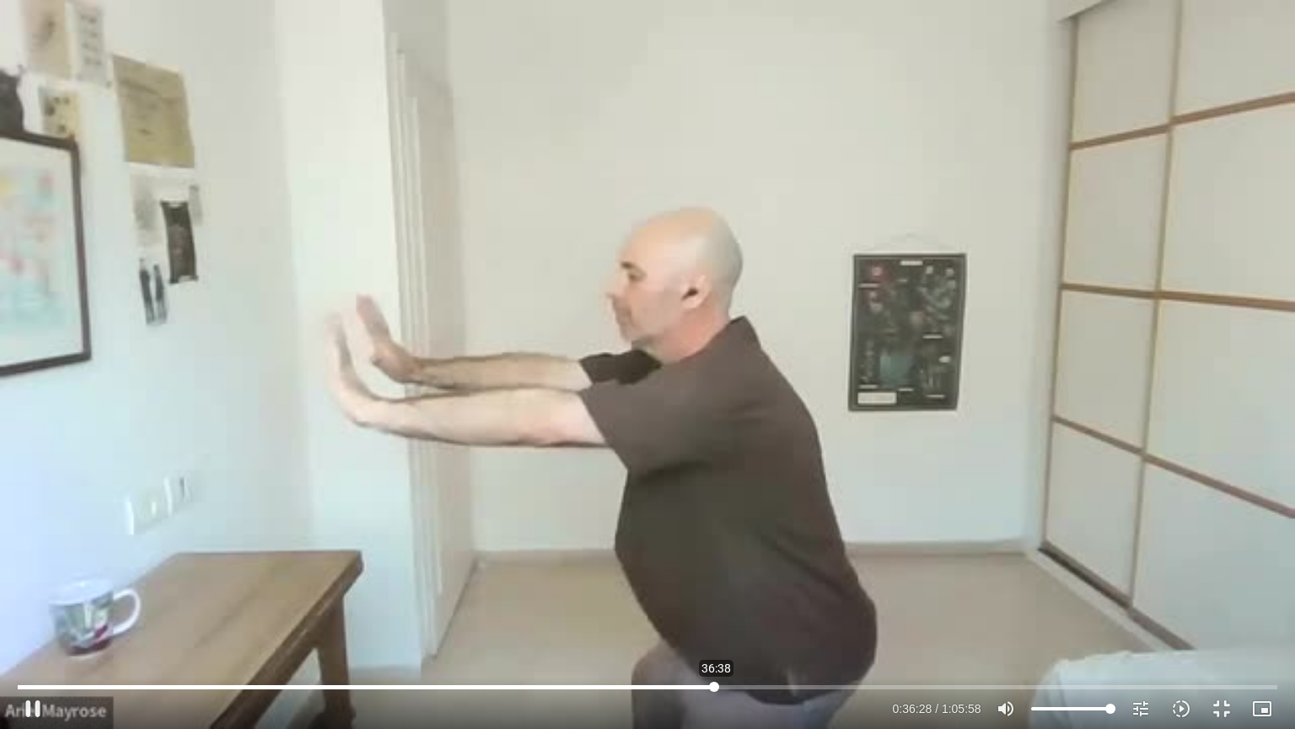
click at [717, 686] on input "Seek" at bounding box center [647, 686] width 1259 height 10
click at [718, 686] on input "Seek" at bounding box center [647, 686] width 1259 height 10
click at [828, 687] on input "Seek" at bounding box center [647, 686] width 1259 height 10
click at [982, 684] on input "Seek" at bounding box center [647, 686] width 1259 height 10
click at [869, 472] on div "Skip Ad 1:00:25 pause 1:01:45 / 1:05:58 volume_up Mute tune Resolution Auto 360…" at bounding box center [647, 364] width 1295 height 729
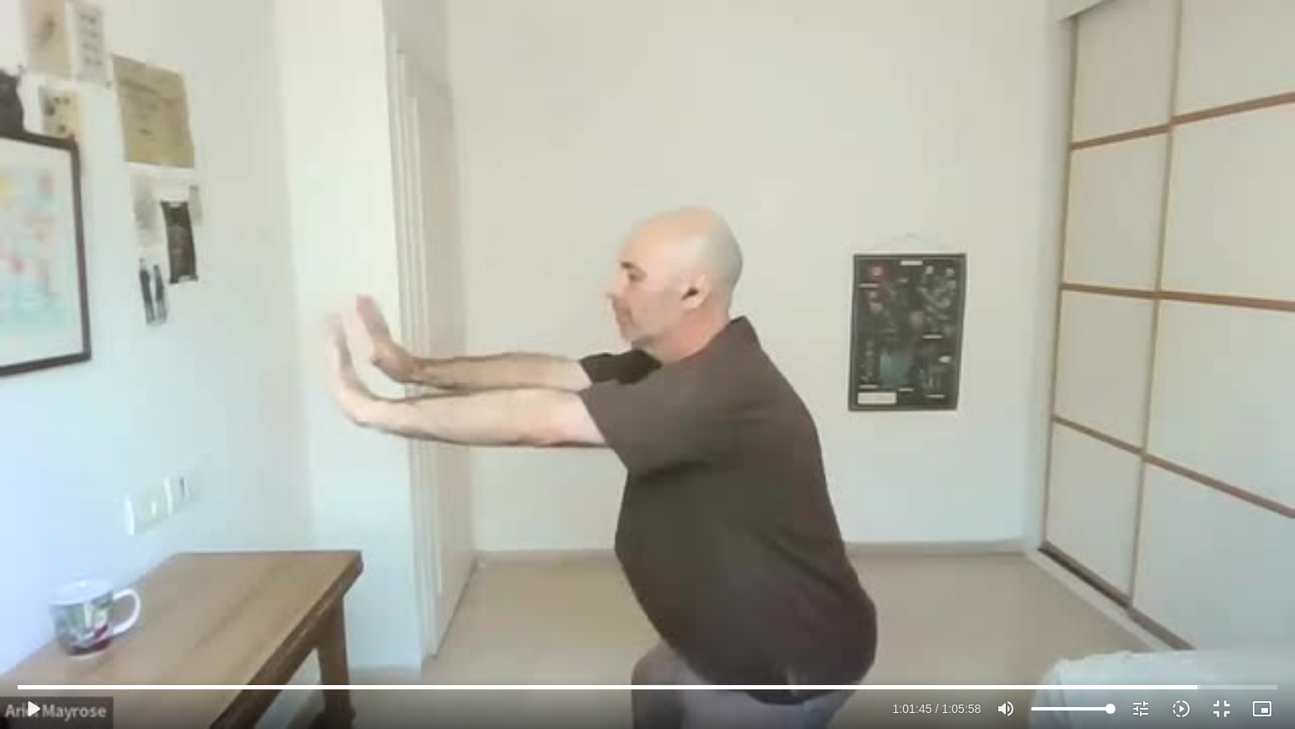
click at [869, 472] on div "Skip Ad 1:00:25 play_arrow 1:01:45 / 1:05:58 volume_up Mute tune Resolution Aut…" at bounding box center [647, 364] width 1295 height 729
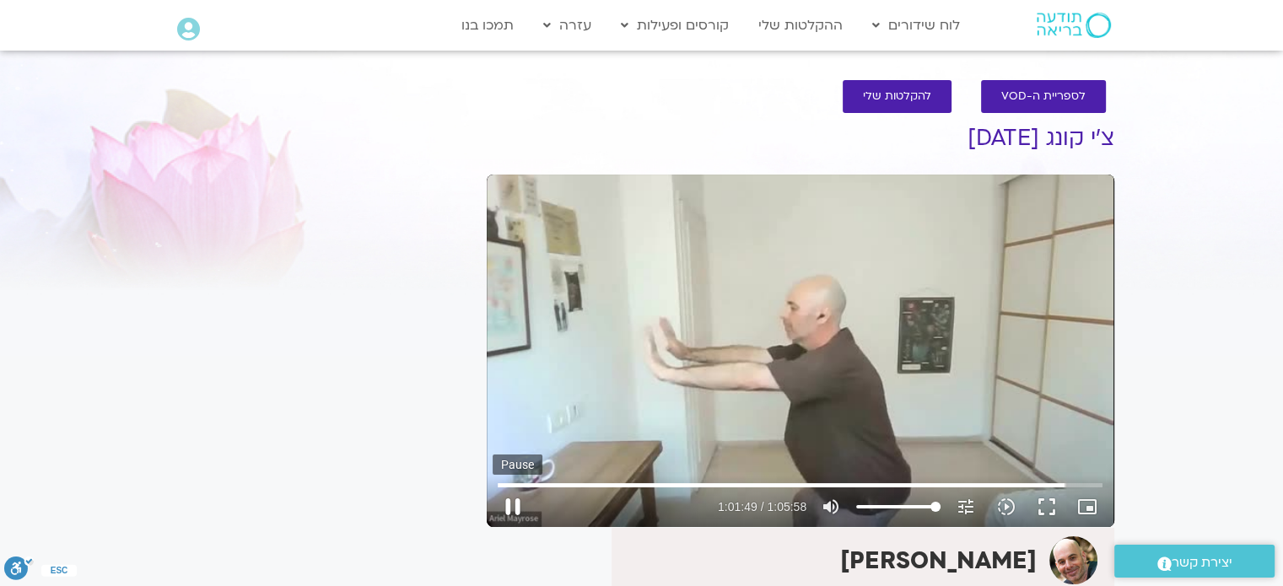
click at [514, 502] on button "pause" at bounding box center [512, 507] width 40 height 40
type input "3709.611327"
